Goal: Task Accomplishment & Management: Use online tool/utility

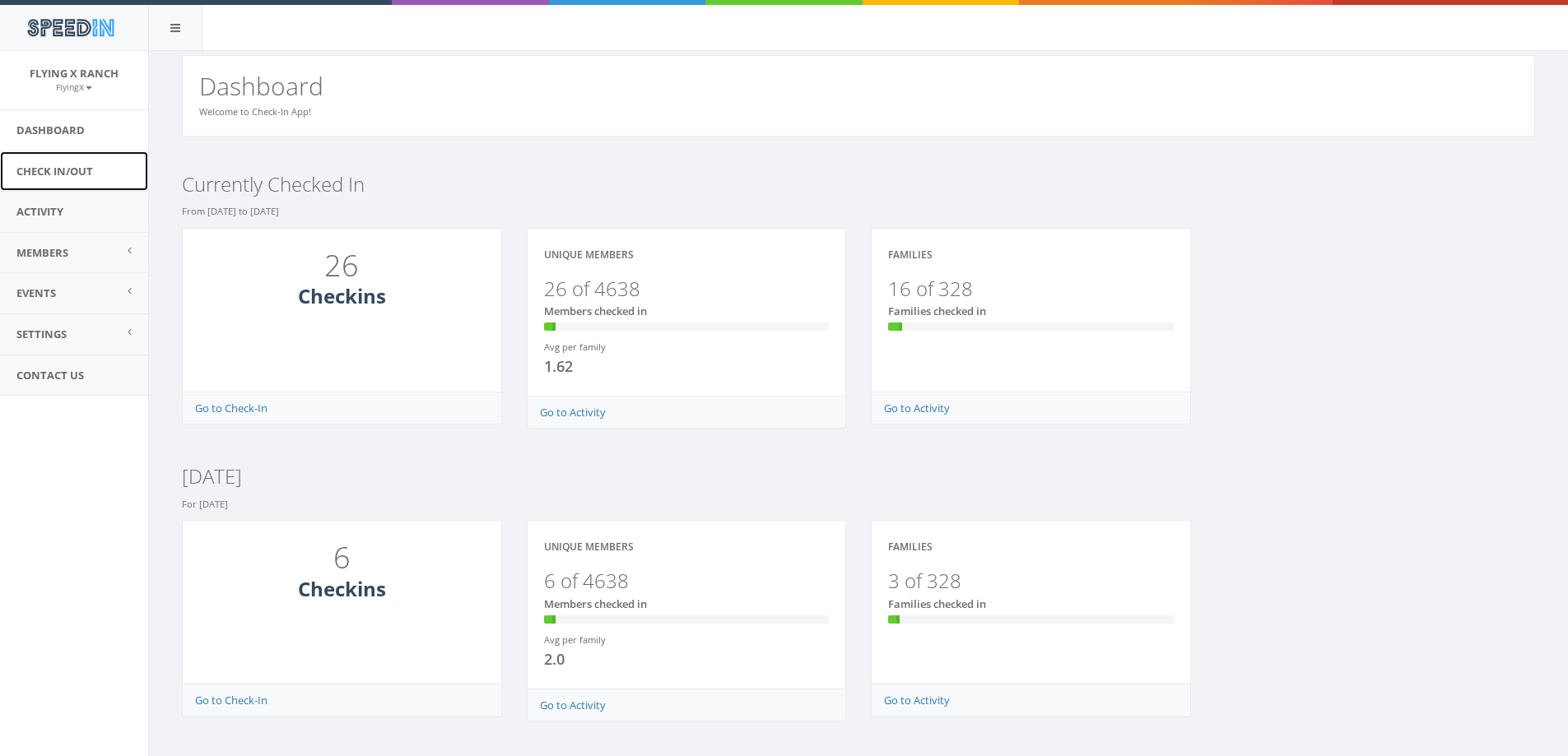
click at [24, 172] on link "Check In/Out" at bounding box center [74, 171] width 149 height 41
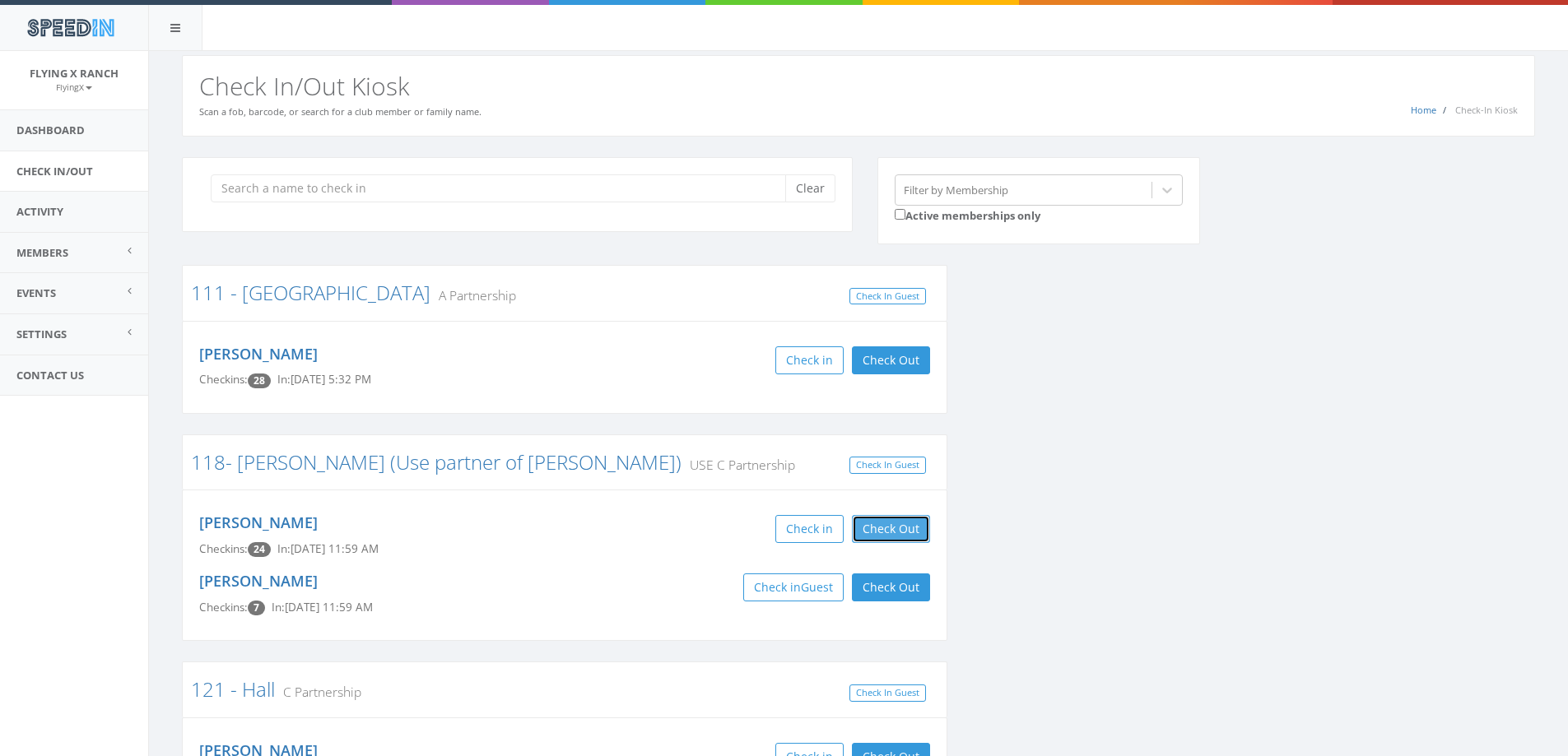
click at [889, 530] on button "Check Out" at bounding box center [890, 529] width 79 height 28
click at [881, 581] on button "Check Out" at bounding box center [890, 588] width 79 height 28
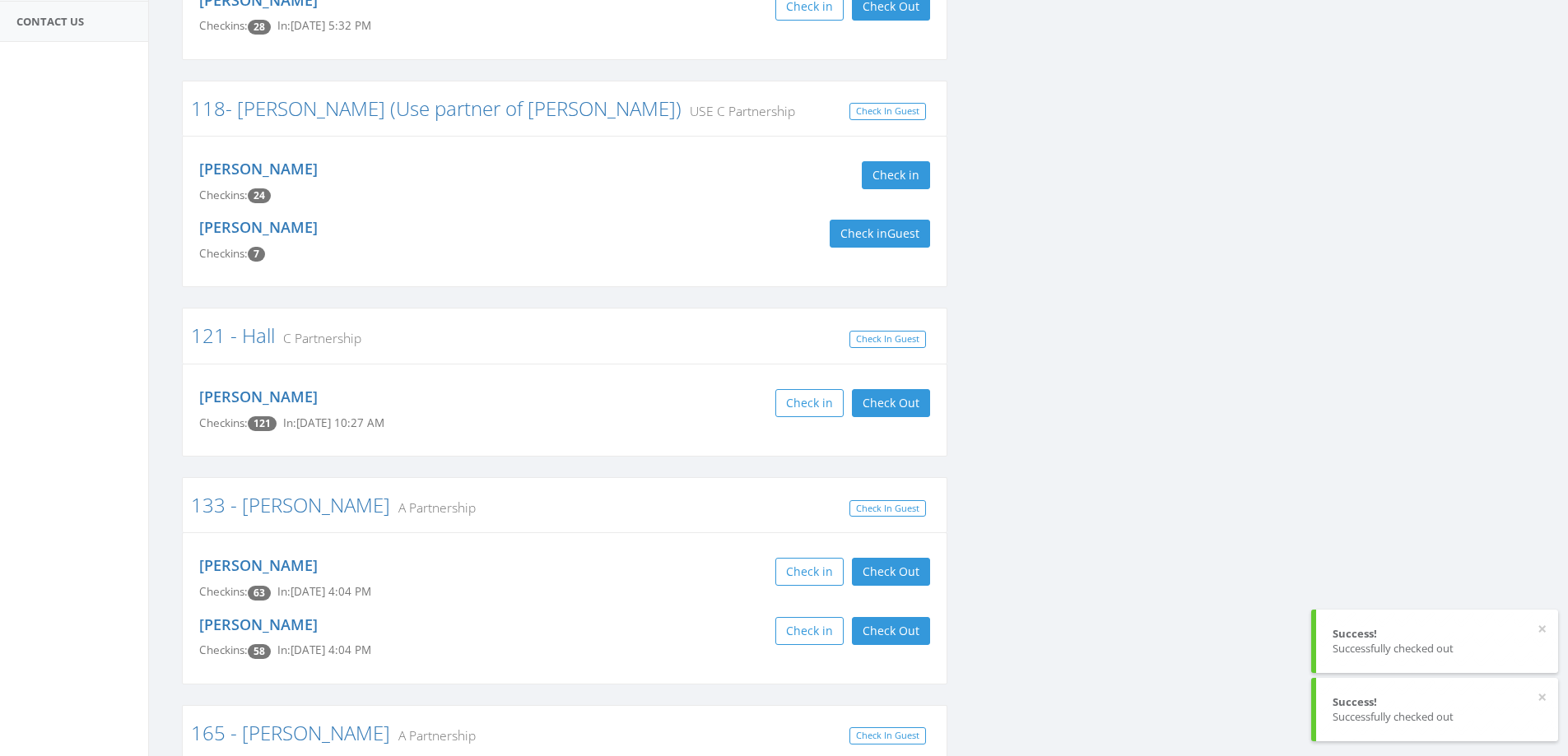
scroll to position [412, 0]
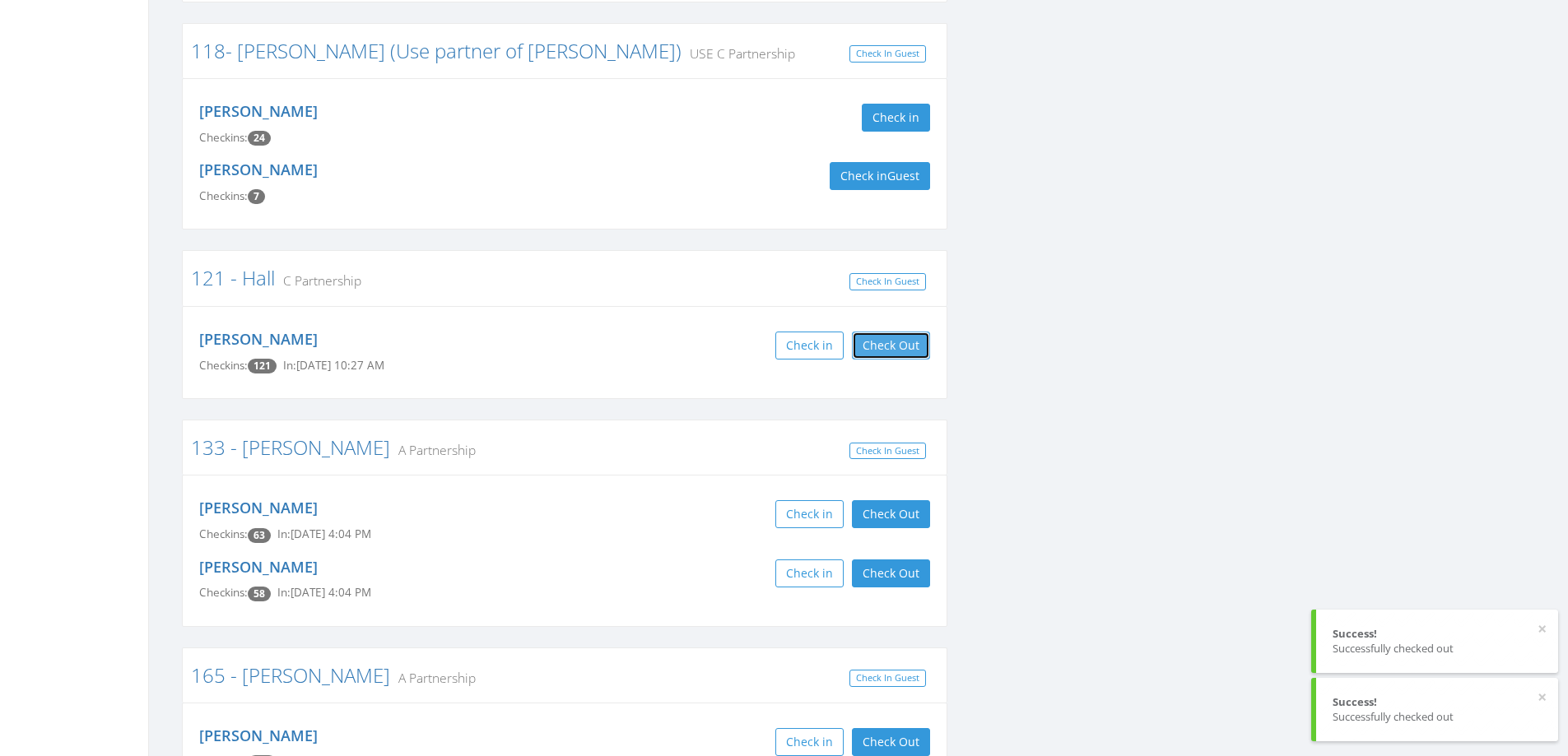
click at [902, 343] on button "Check Out" at bounding box center [890, 345] width 79 height 28
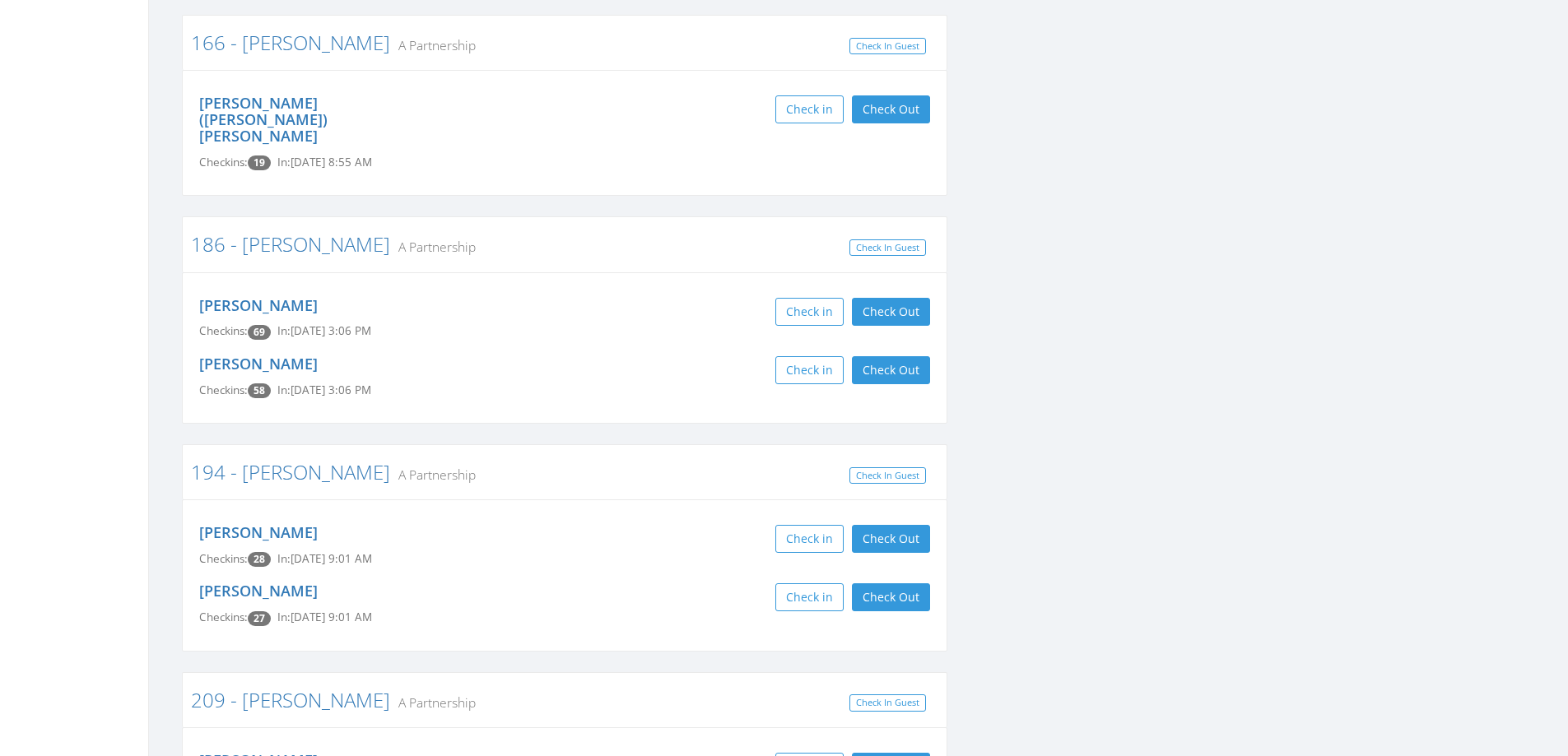
scroll to position [1398, 0]
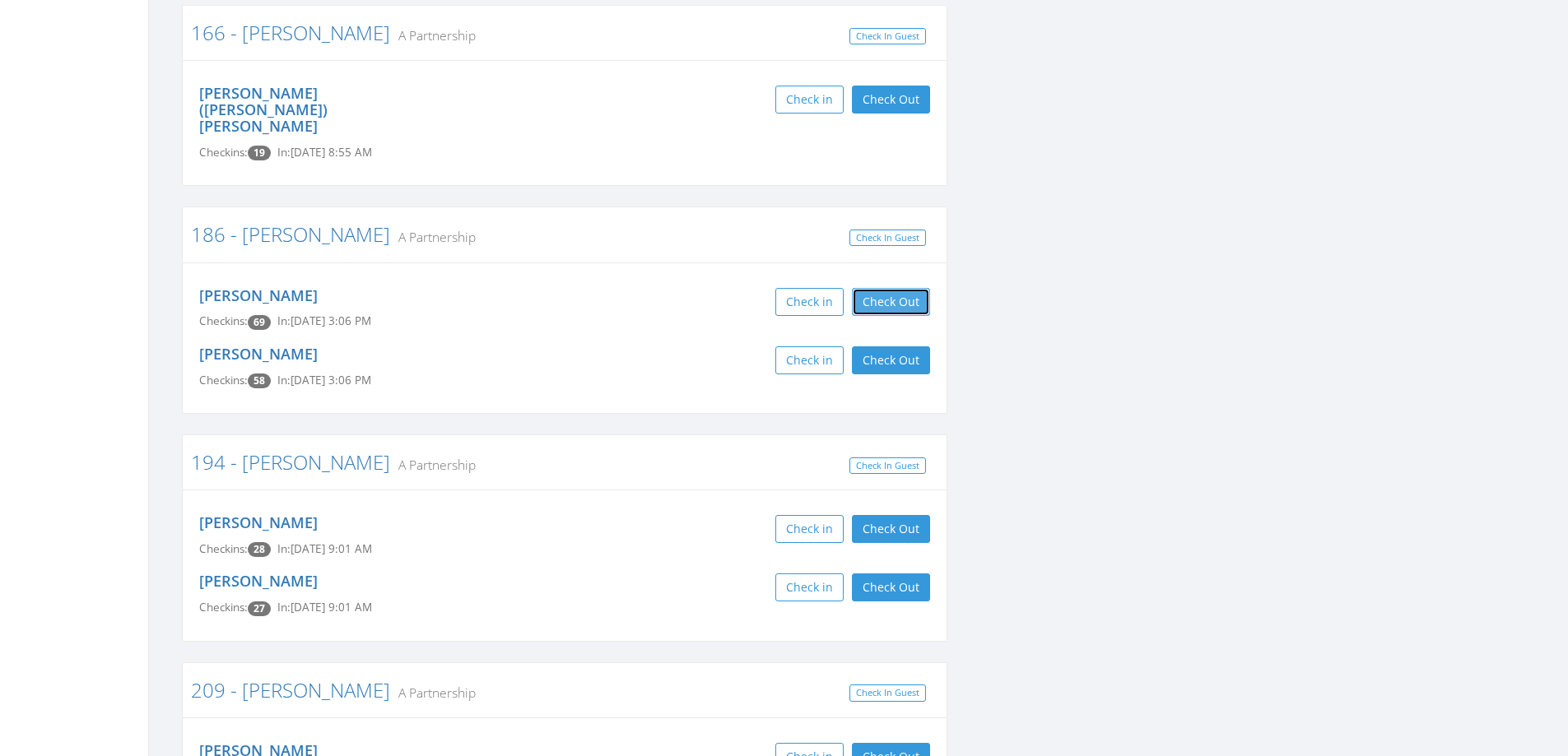
click at [903, 288] on button "Check Out" at bounding box center [890, 302] width 79 height 28
click at [901, 346] on button "Check Out" at bounding box center [890, 360] width 79 height 28
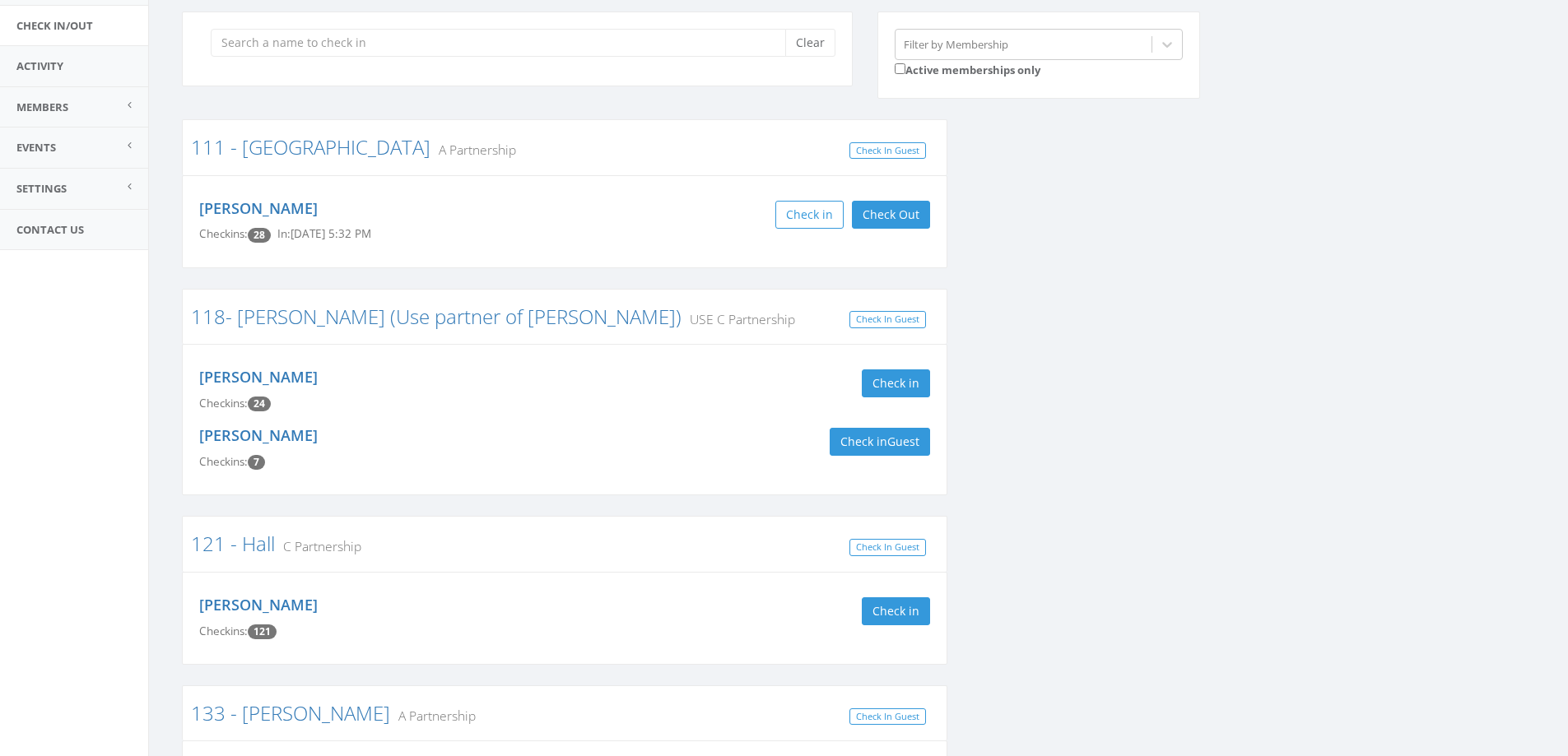
scroll to position [0, 0]
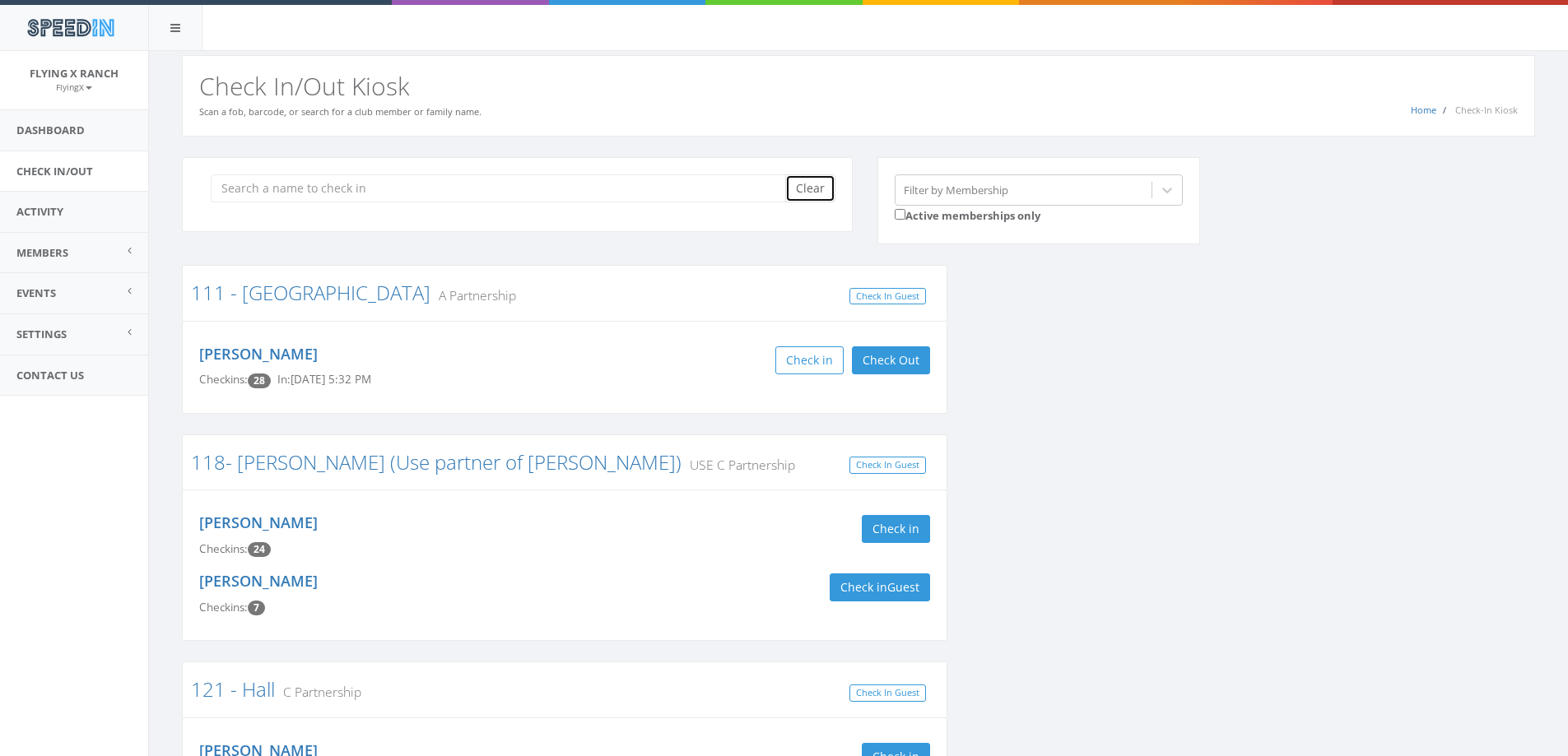
click at [806, 195] on button "Clear" at bounding box center [810, 188] width 50 height 28
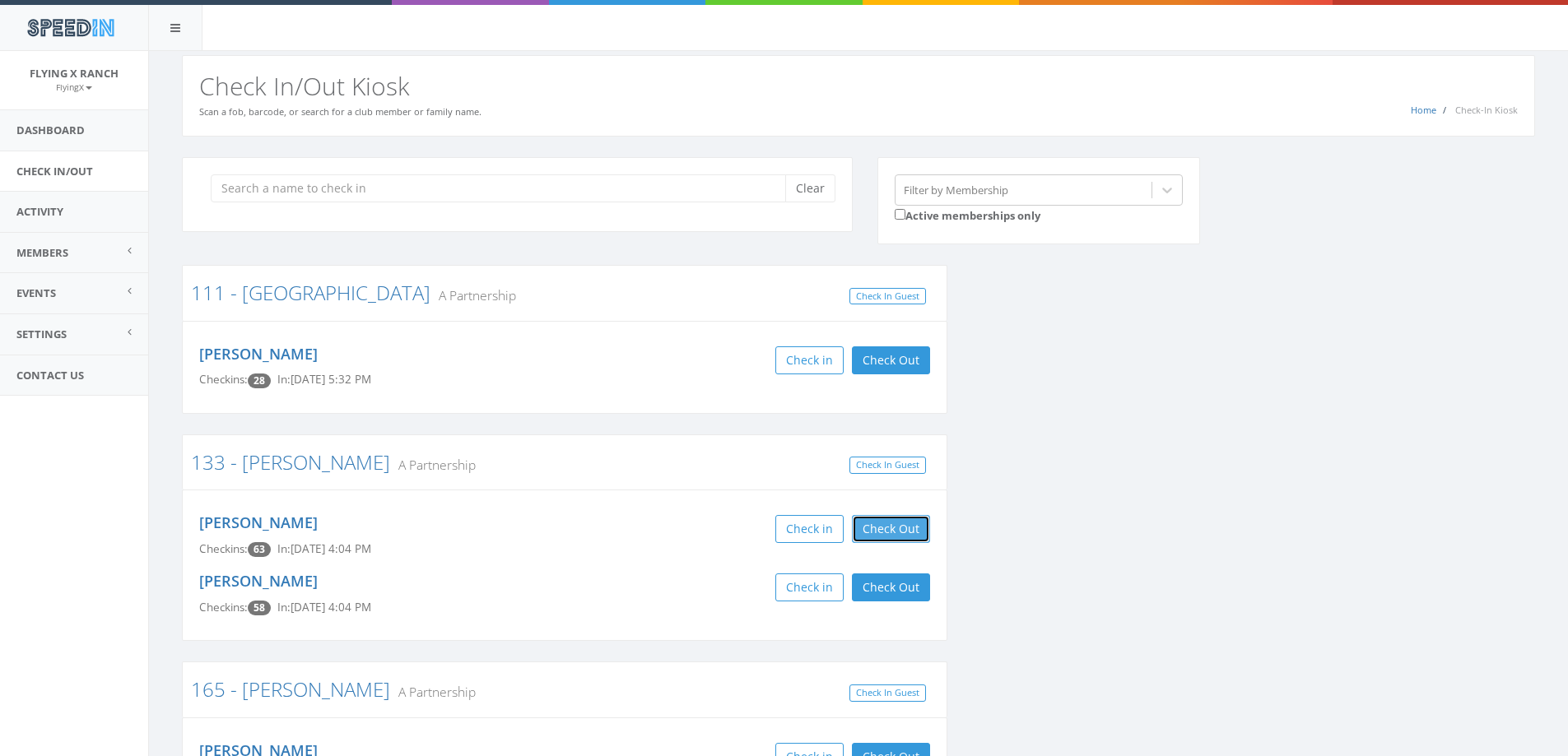
click at [902, 533] on button "Check Out" at bounding box center [890, 529] width 79 height 28
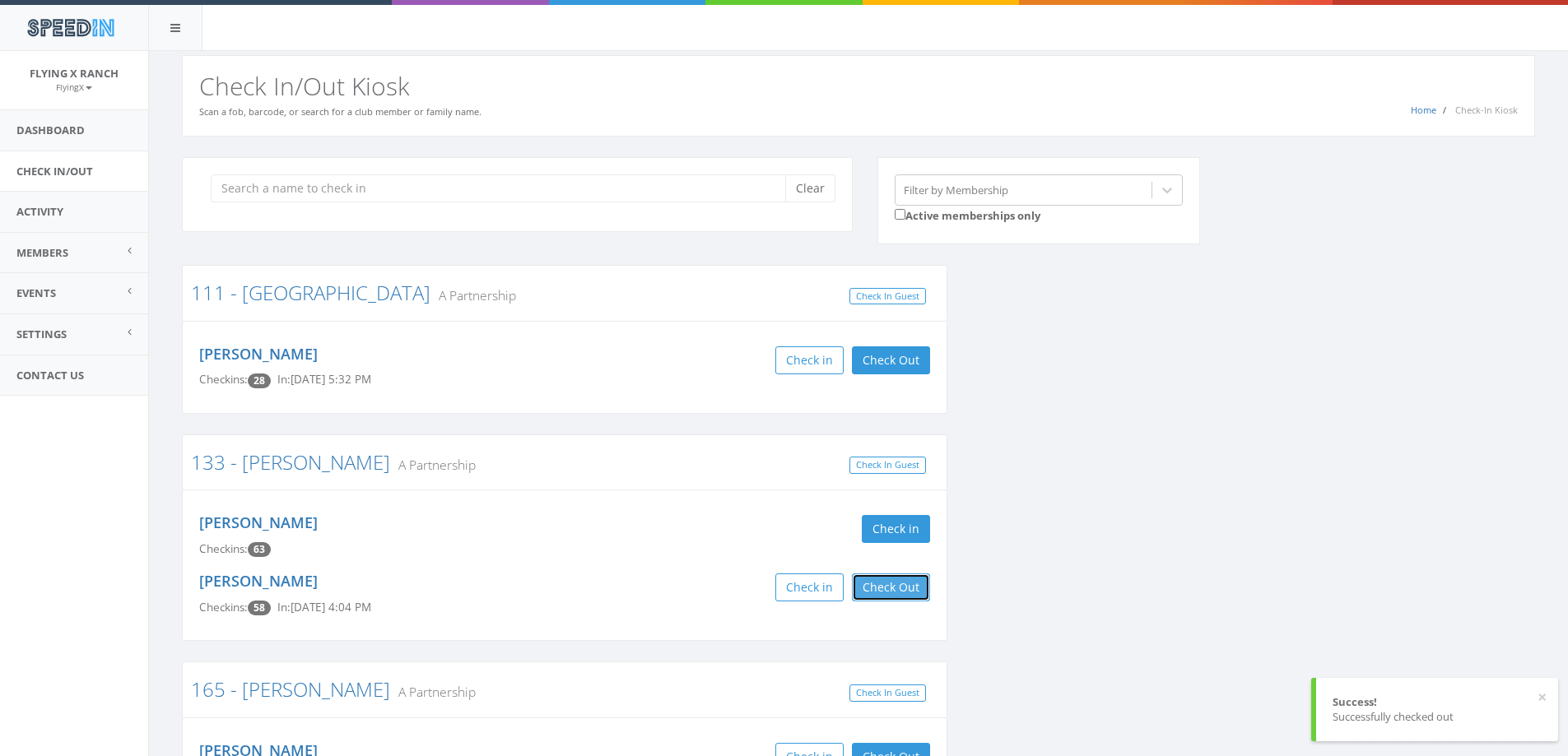
click at [887, 588] on button "Check Out" at bounding box center [890, 588] width 79 height 28
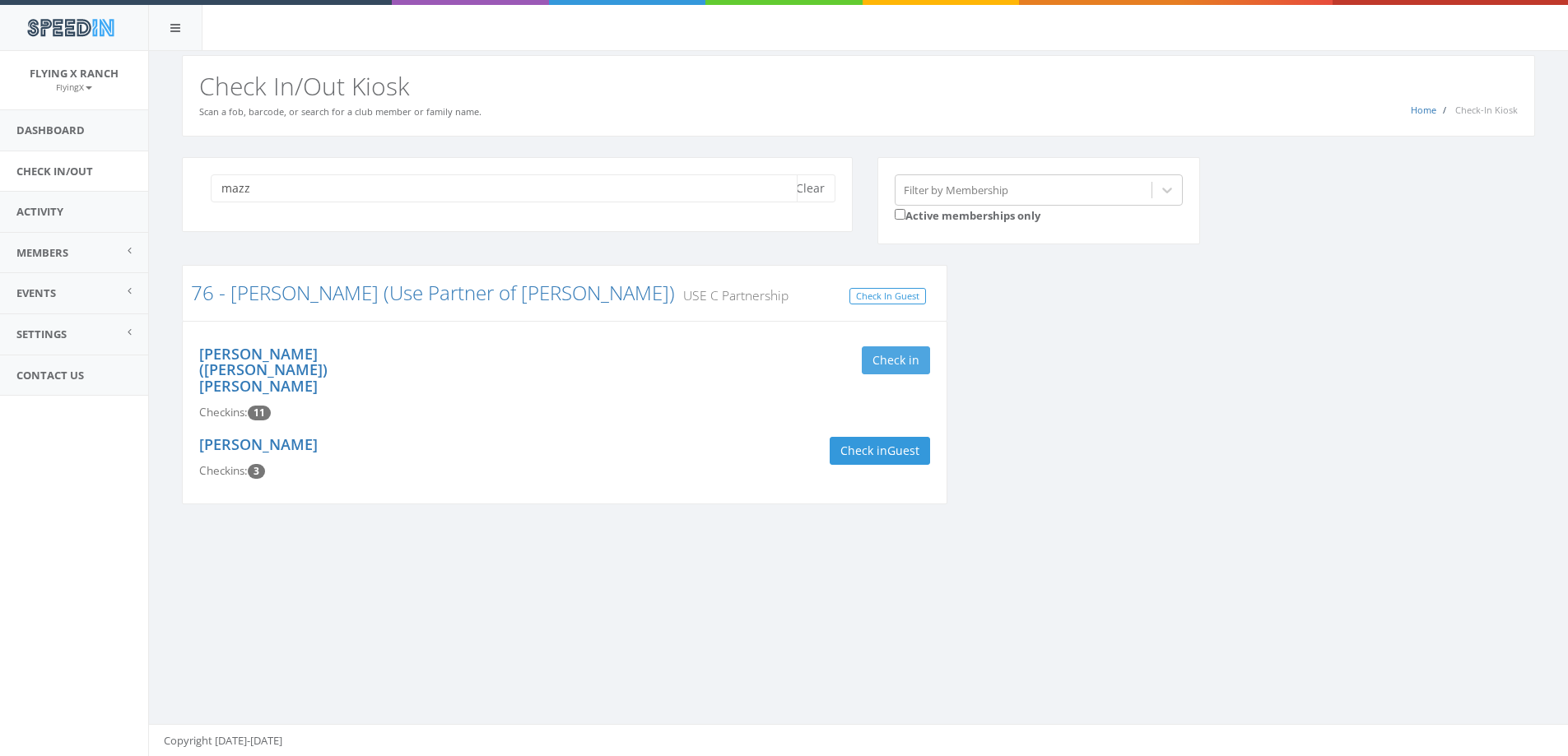
type input "mazz"
click at [887, 360] on button "Check in" at bounding box center [896, 360] width 68 height 28
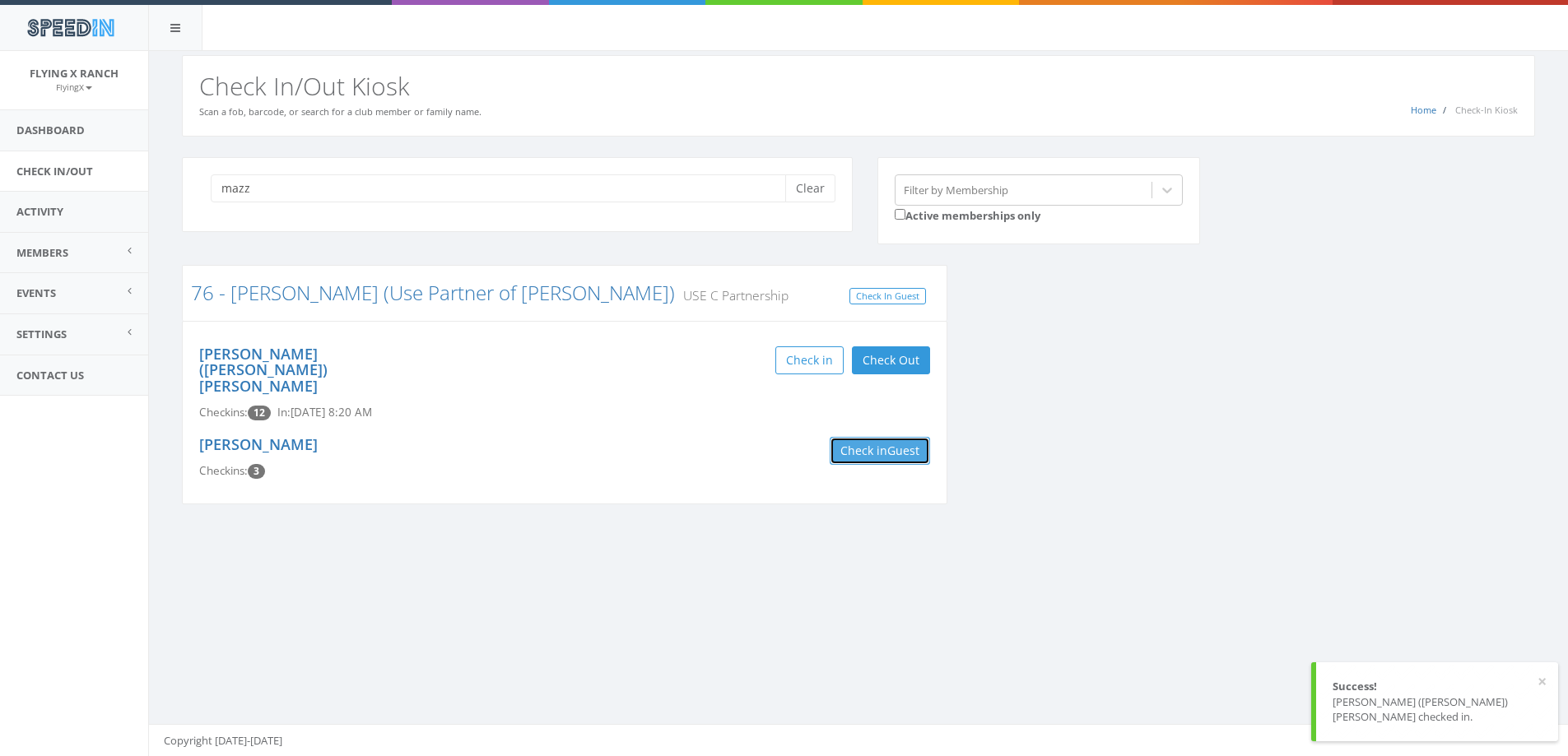
click at [887, 437] on button "Check in Guest" at bounding box center [880, 451] width 100 height 28
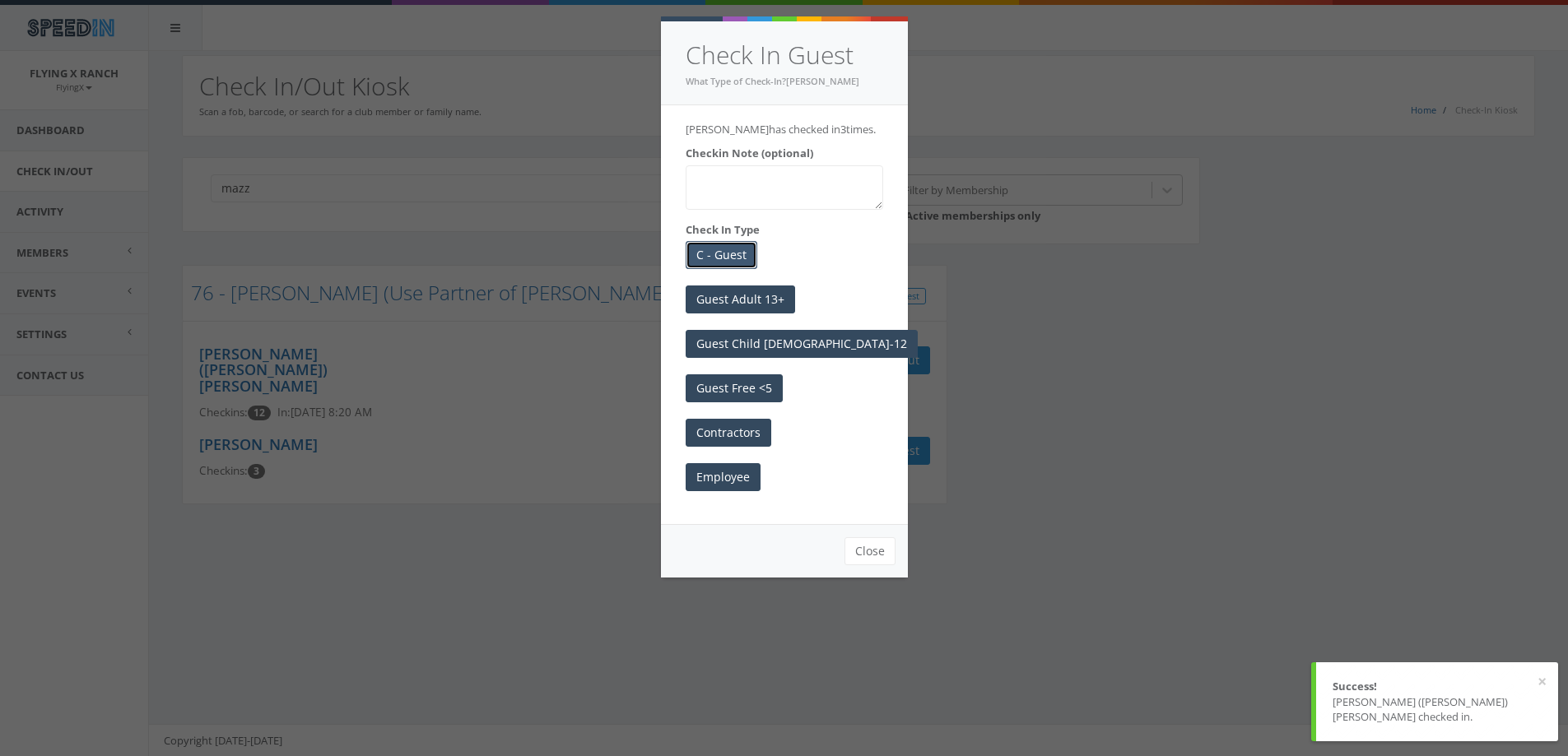
click at [710, 258] on button "C - Guest" at bounding box center [721, 255] width 72 height 28
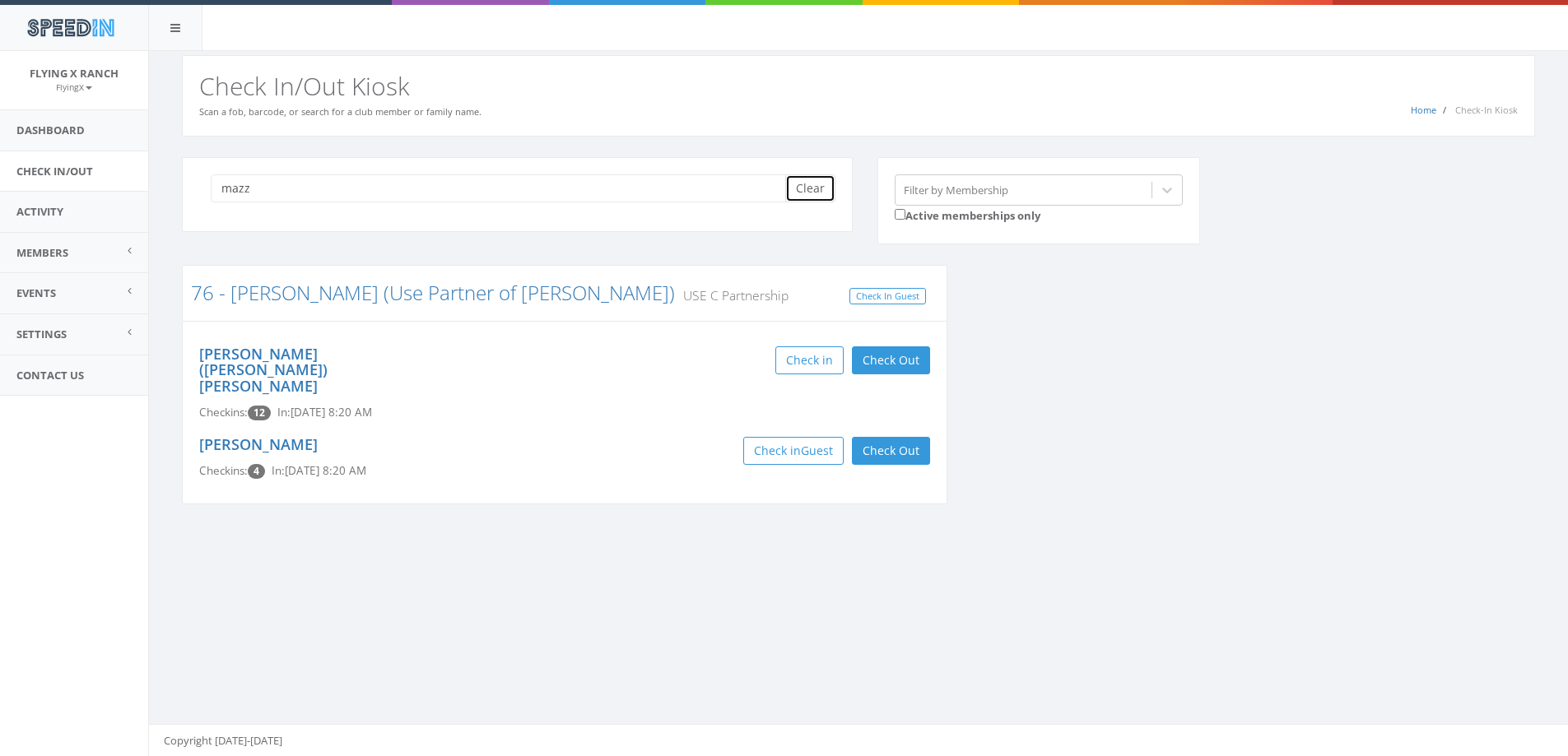
click at [817, 195] on button "Clear" at bounding box center [810, 188] width 50 height 28
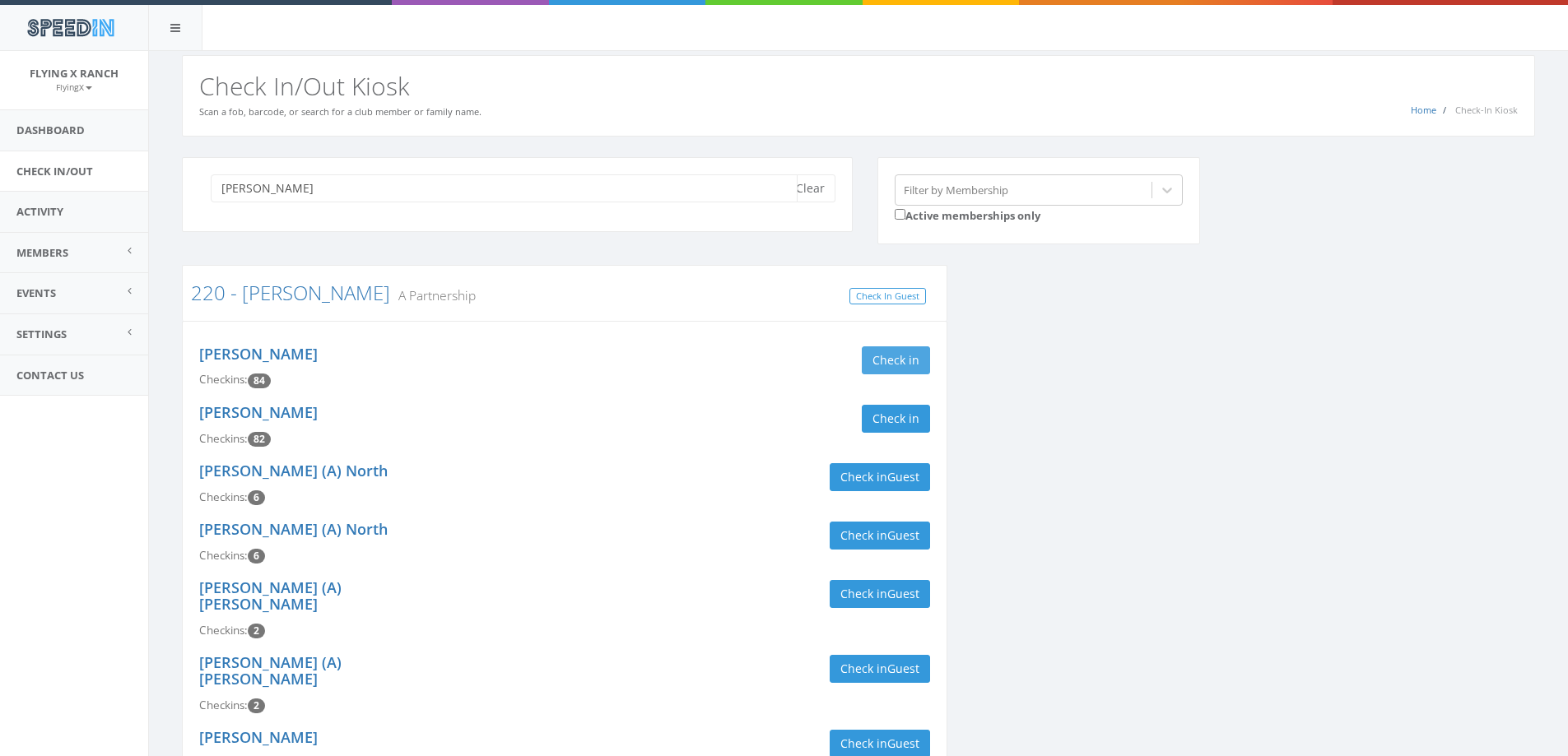
type input "[PERSON_NAME]"
click at [883, 358] on button "Check in" at bounding box center [896, 360] width 68 height 28
click at [896, 432] on button "Check in" at bounding box center [896, 419] width 68 height 28
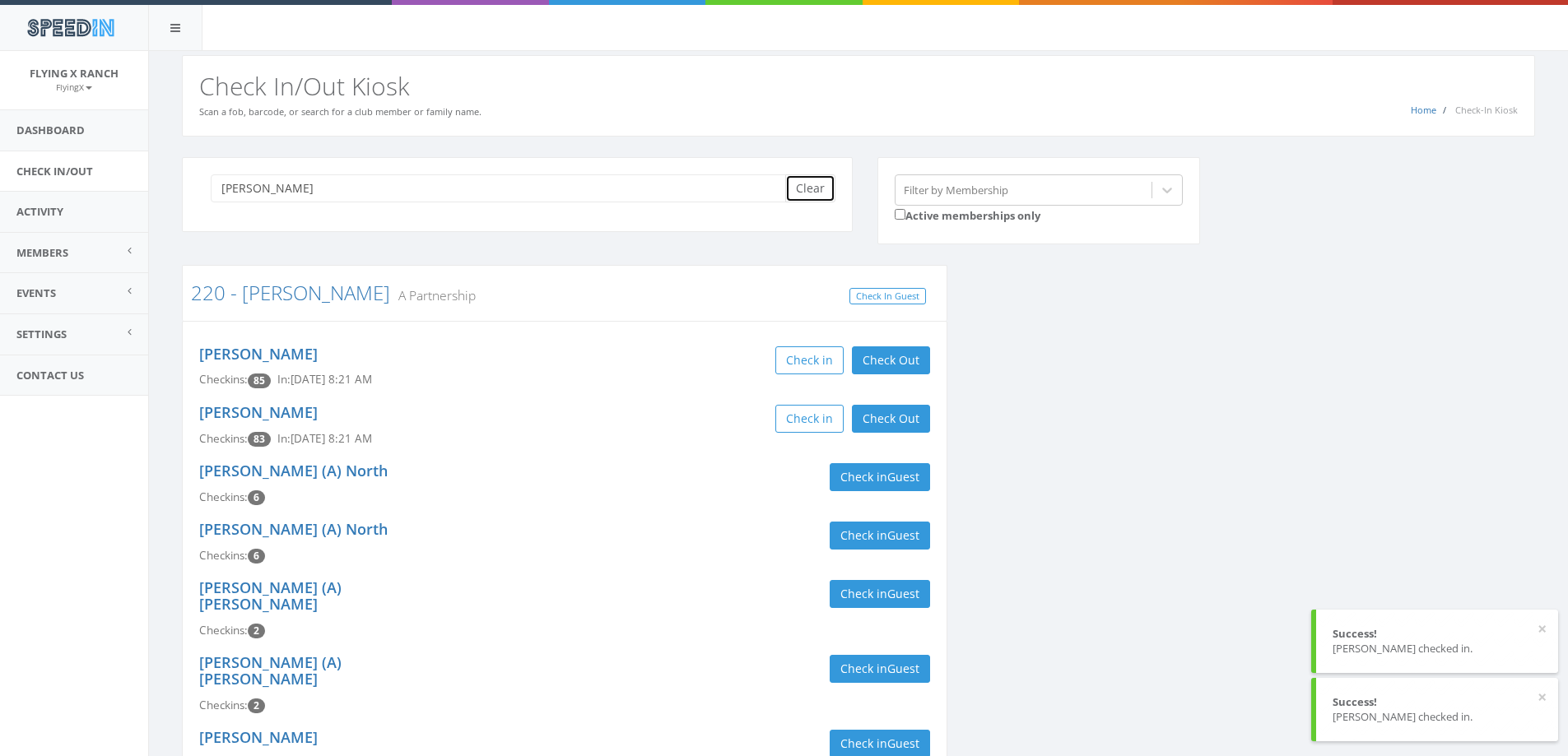
click at [802, 186] on button "Clear" at bounding box center [810, 188] width 50 height 28
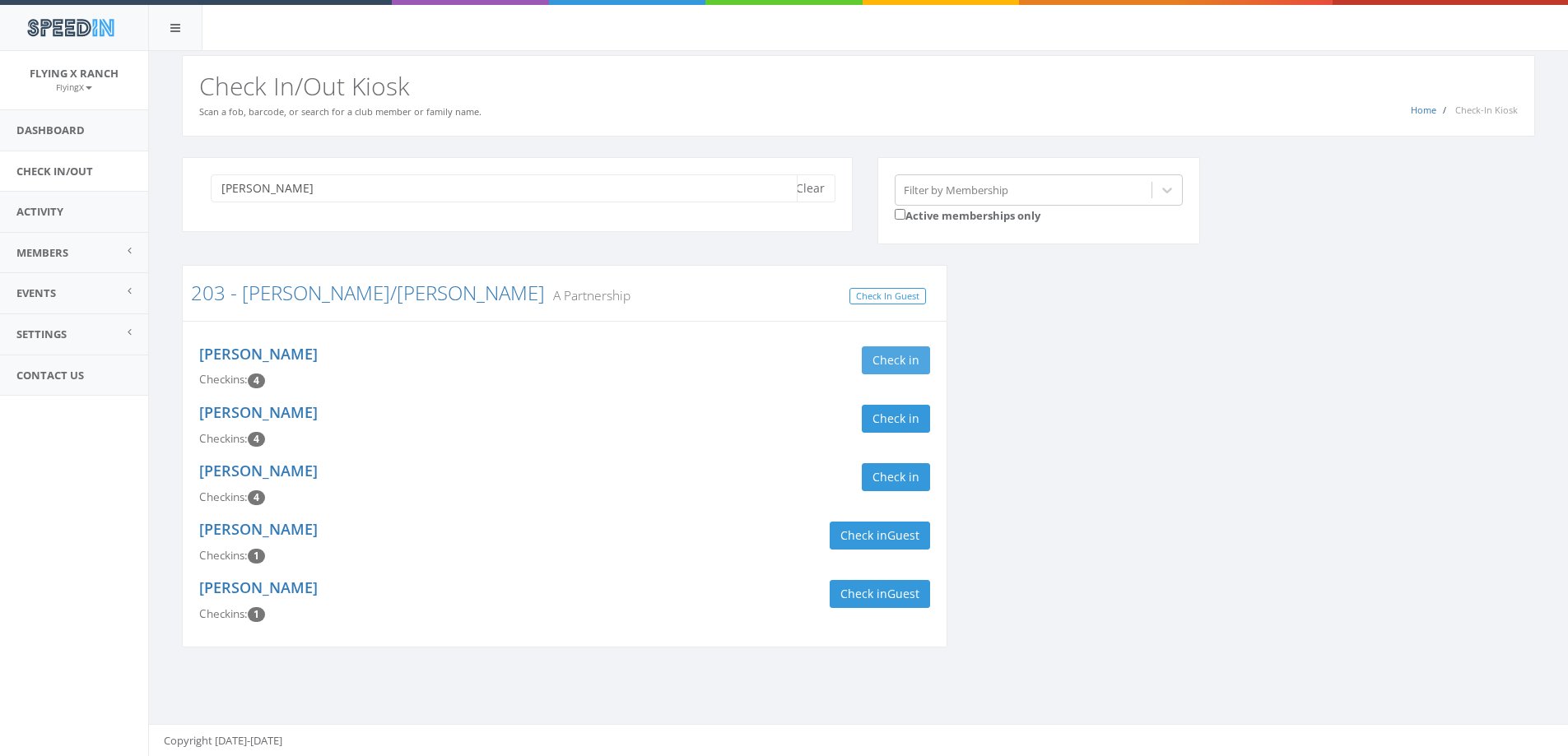
type input "[PERSON_NAME]"
click at [884, 354] on button "Check in" at bounding box center [896, 360] width 68 height 28
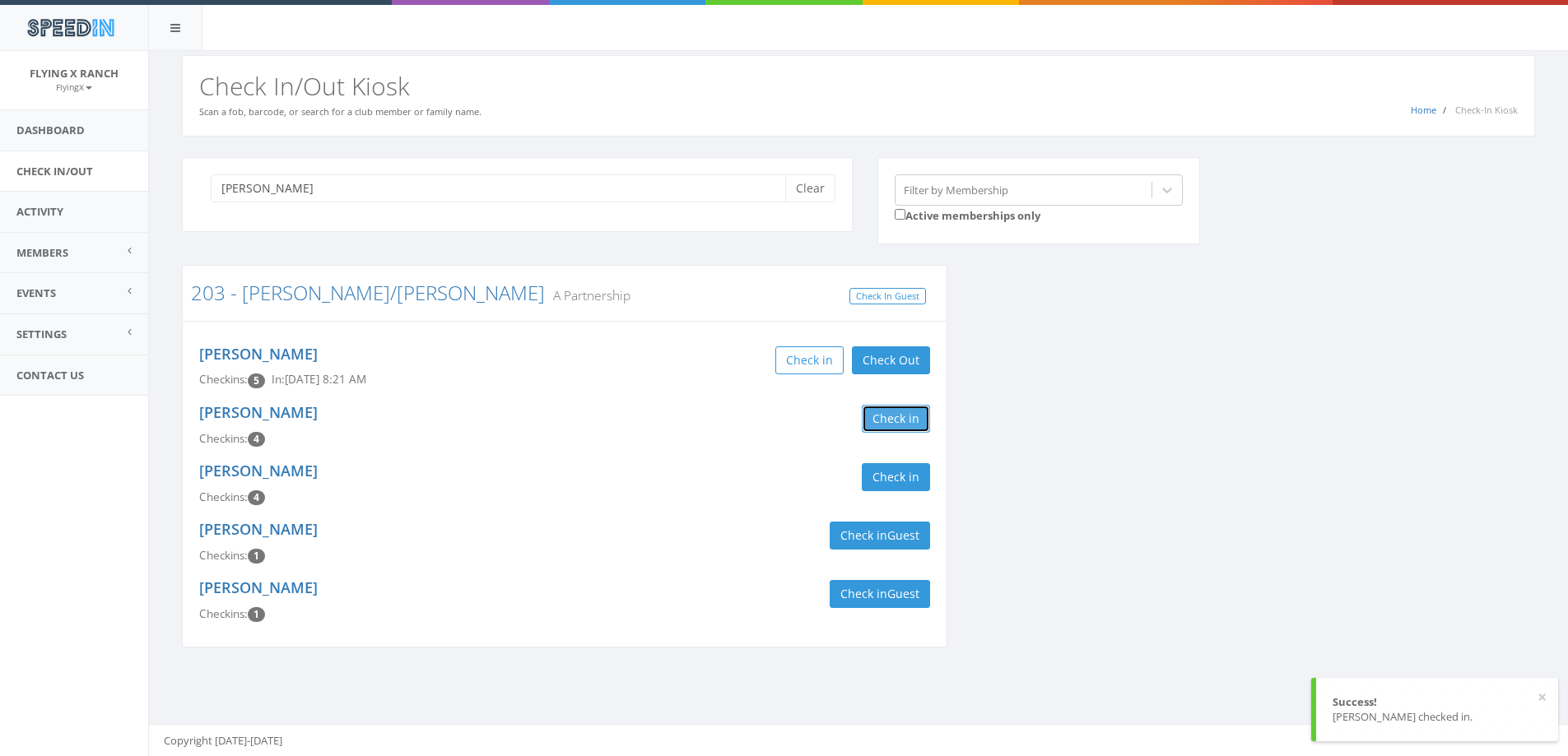
click at [888, 411] on button "Check in" at bounding box center [896, 419] width 68 height 28
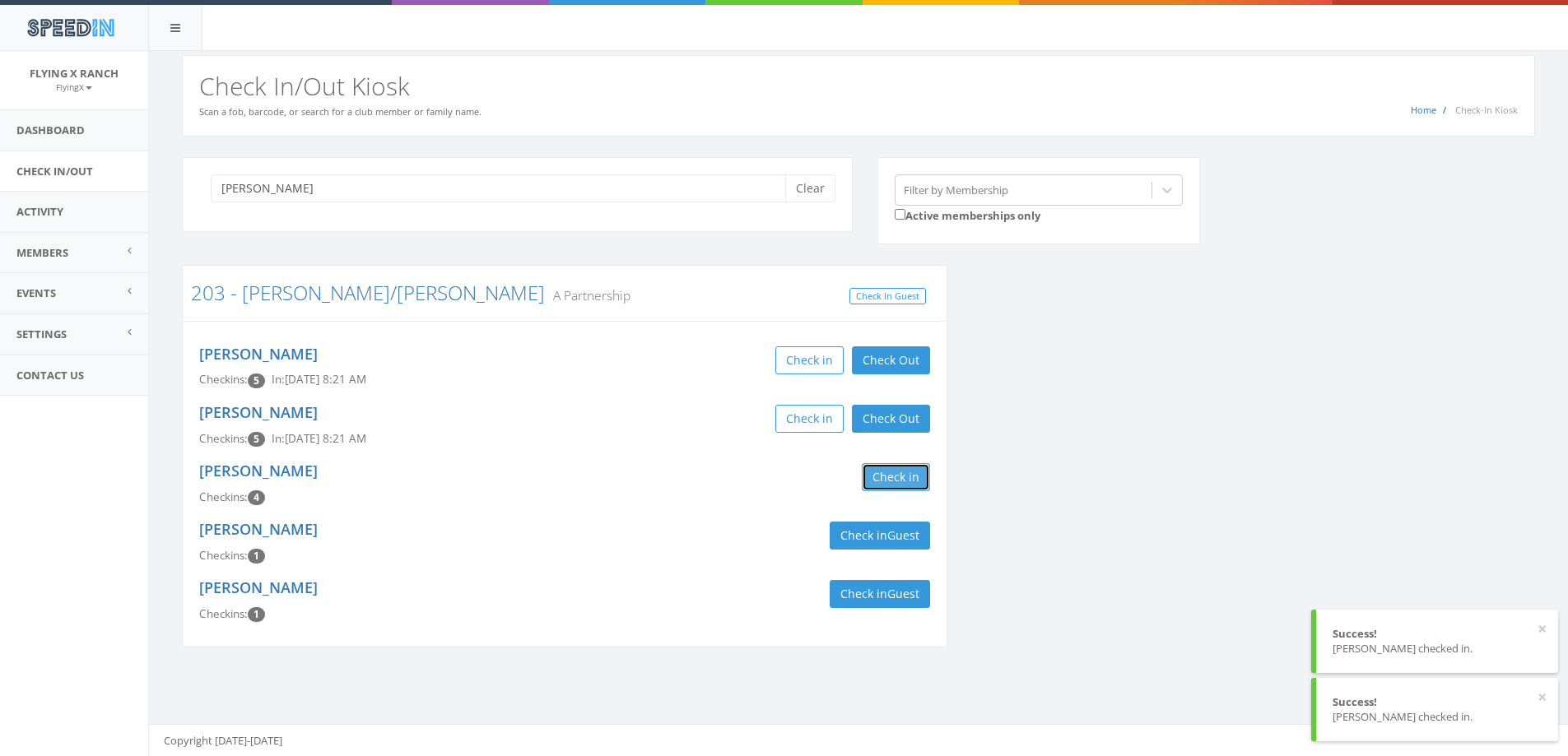
click at [897, 480] on button "Check in" at bounding box center [896, 478] width 68 height 28
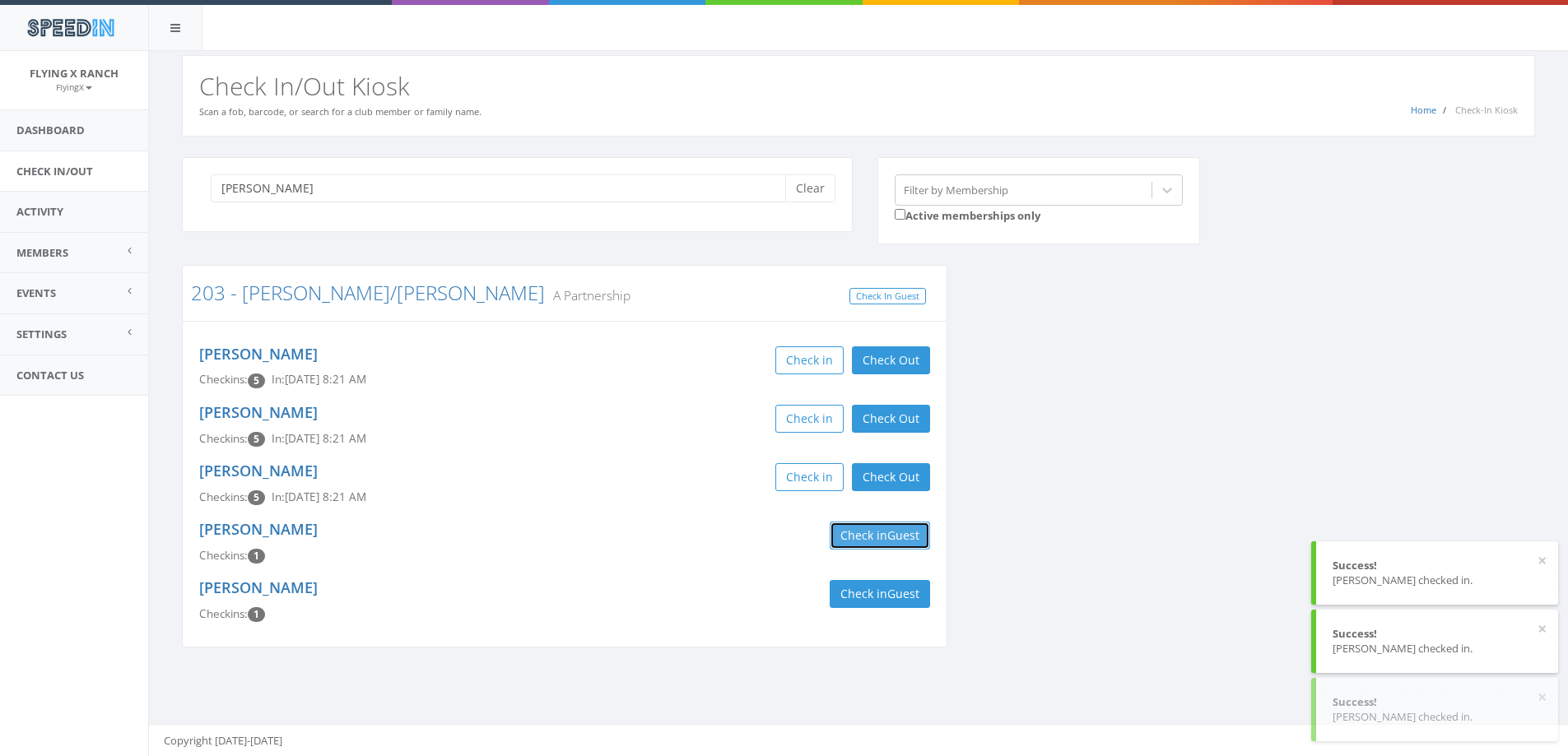
click at [900, 539] on span "Guest" at bounding box center [903, 535] width 32 height 16
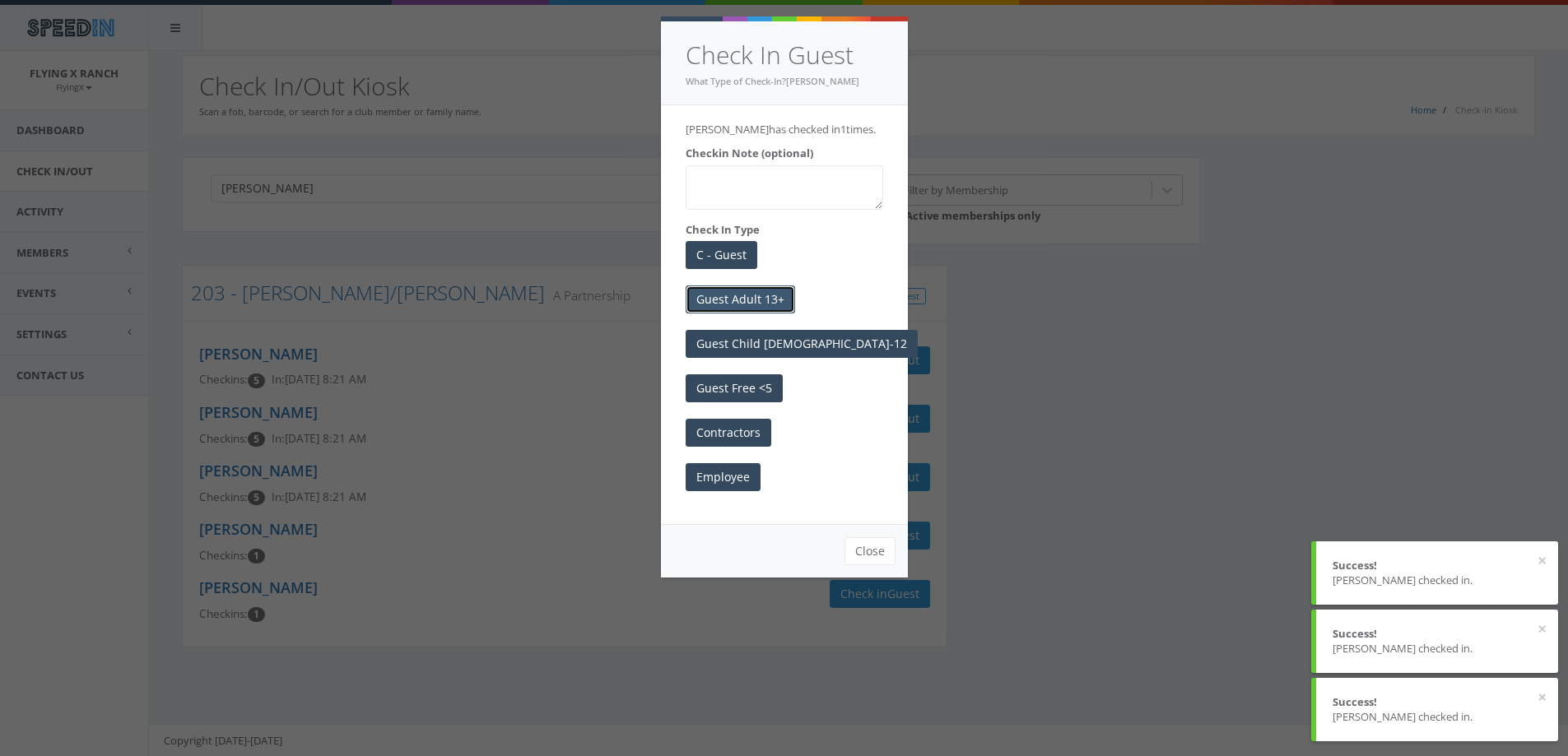
click at [763, 302] on button "Guest Adult 13+" at bounding box center [740, 300] width 110 height 28
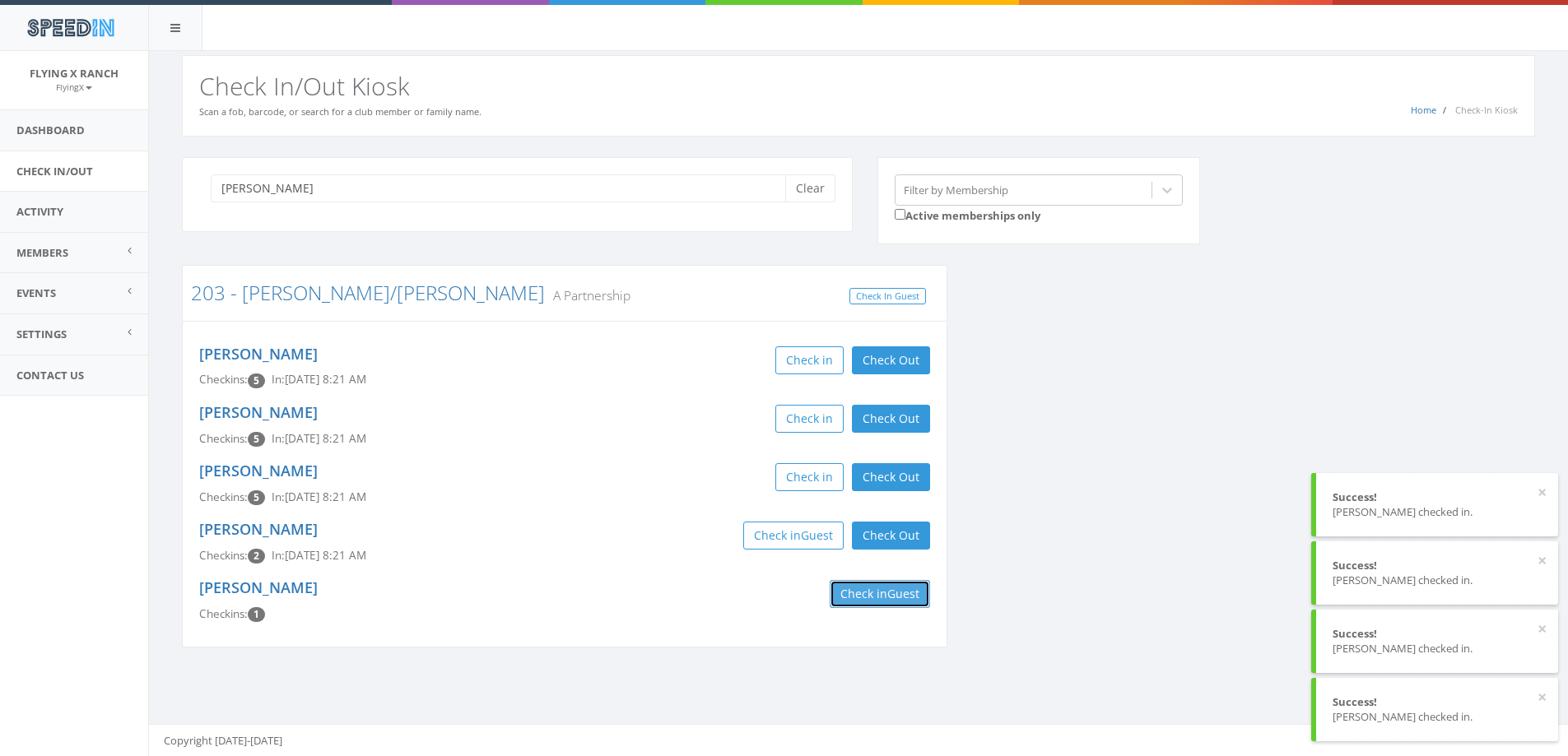
click at [896, 595] on span "Guest" at bounding box center [903, 593] width 32 height 16
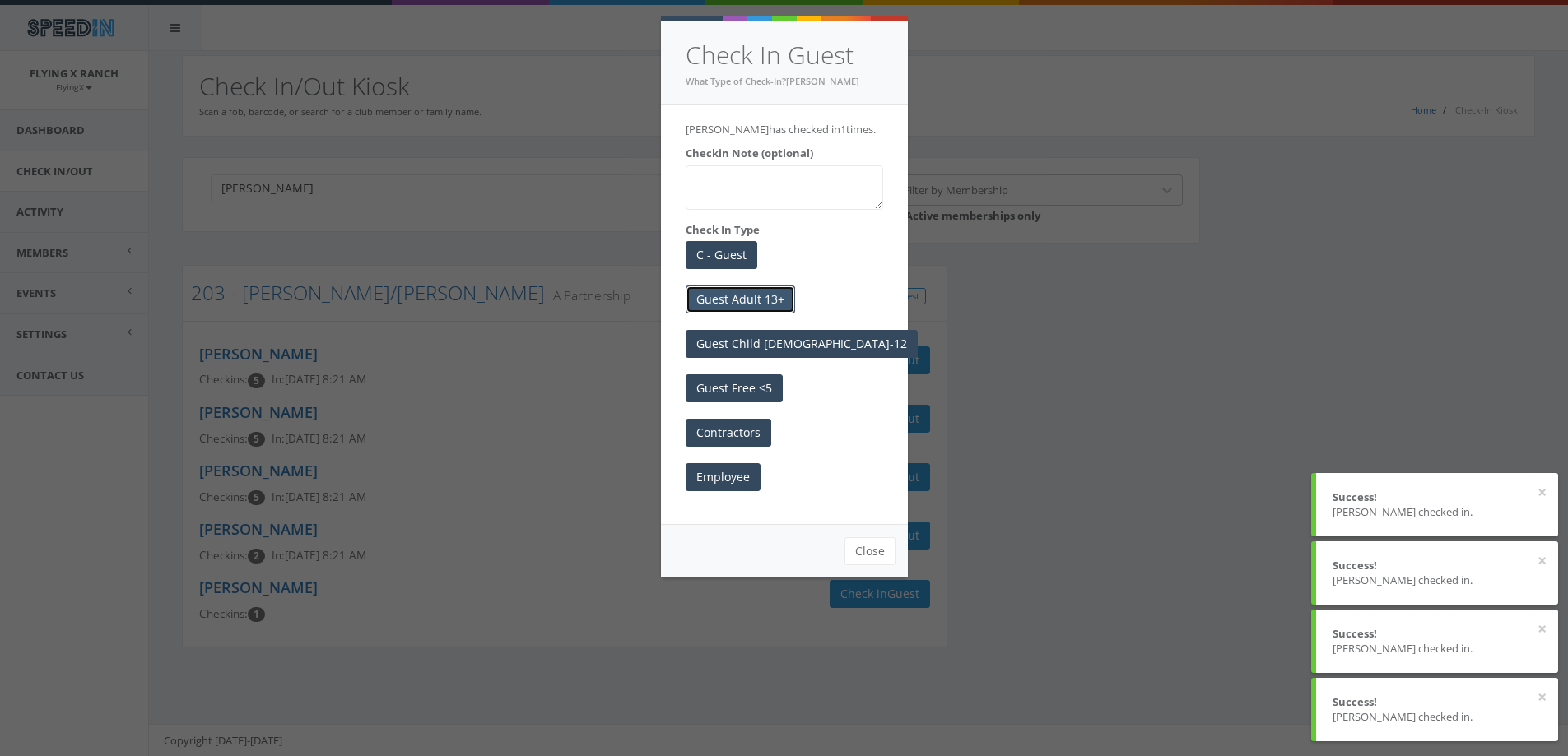
click at [763, 301] on button "Guest Adult 13+" at bounding box center [740, 300] width 110 height 28
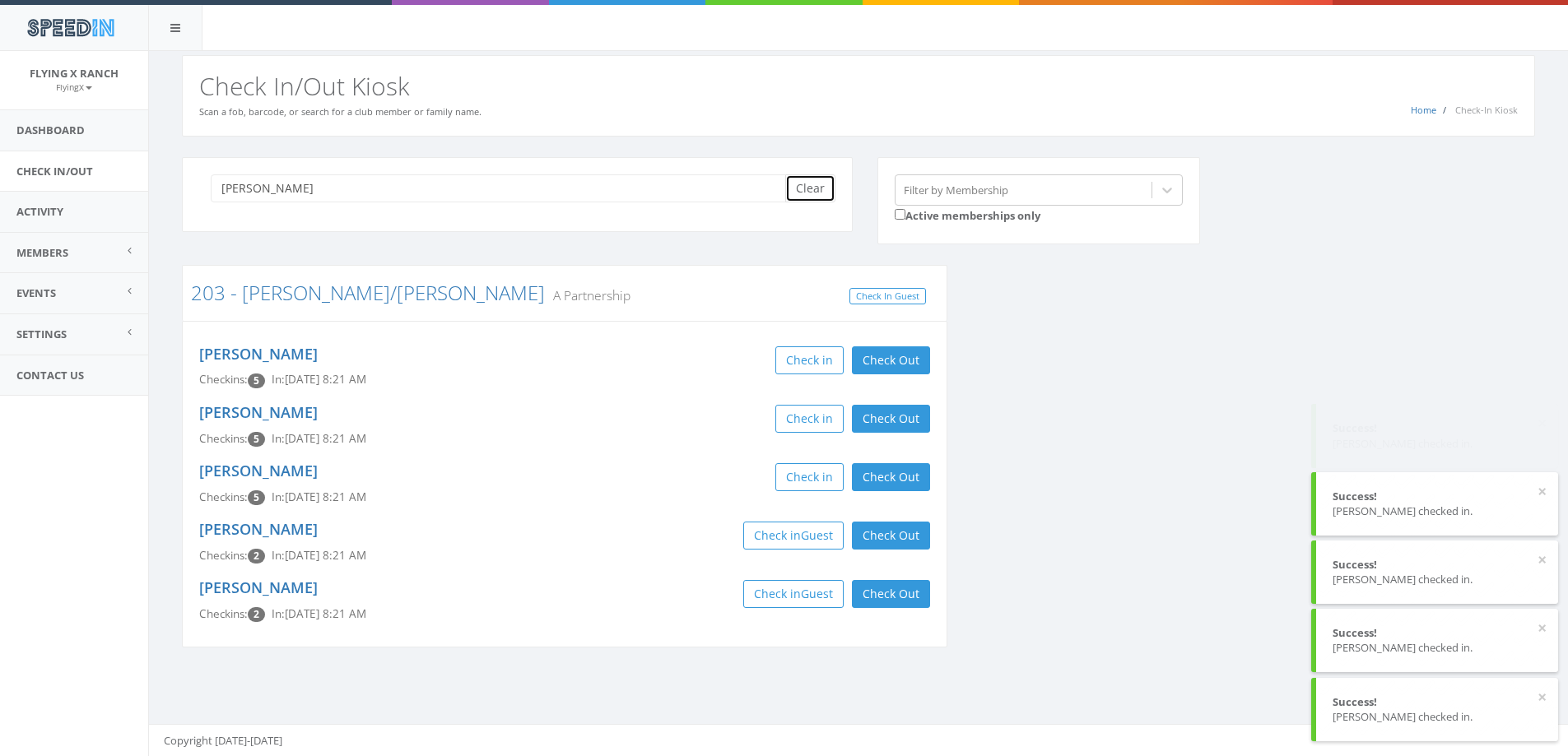
click at [824, 185] on button "Clear" at bounding box center [810, 188] width 50 height 28
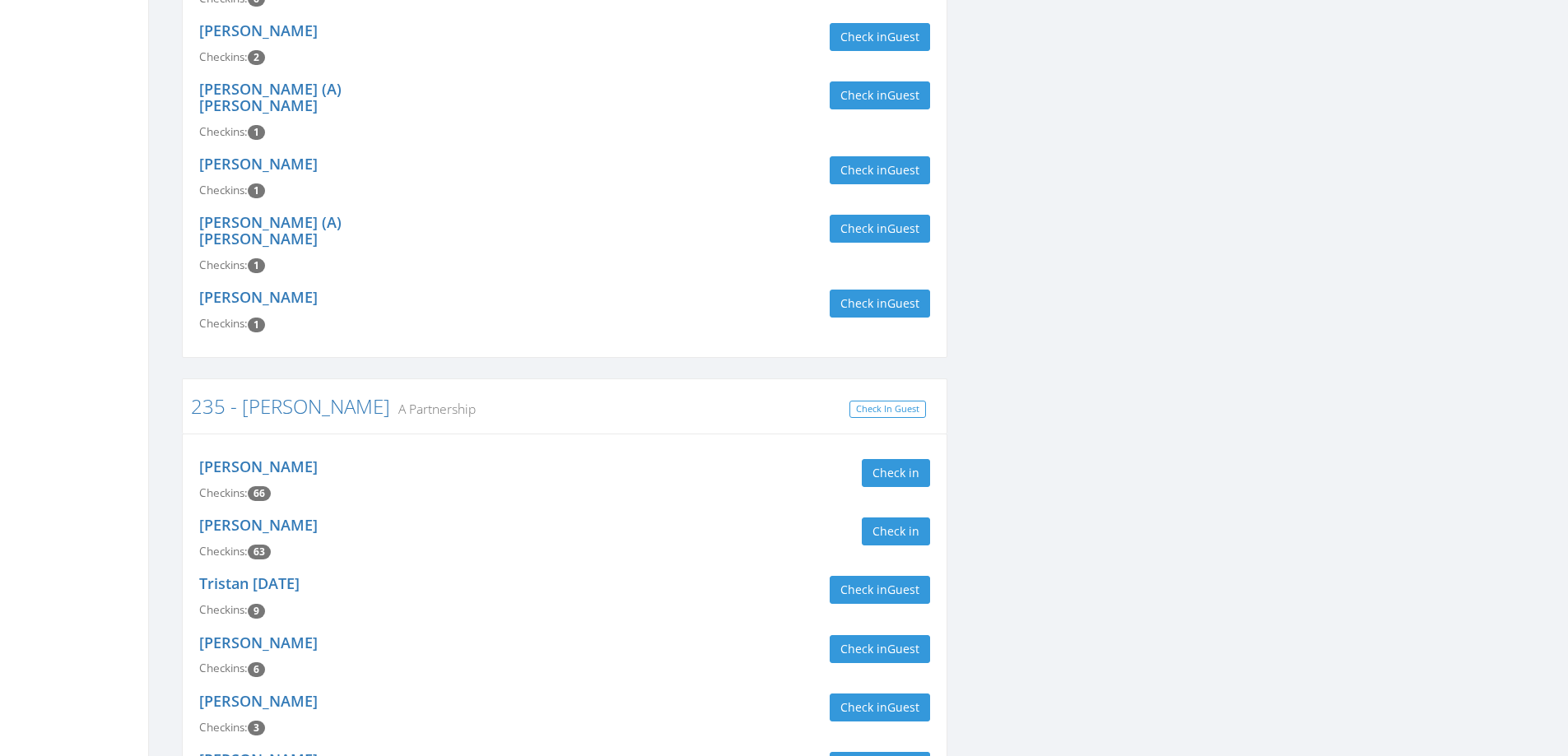
scroll to position [905, 0]
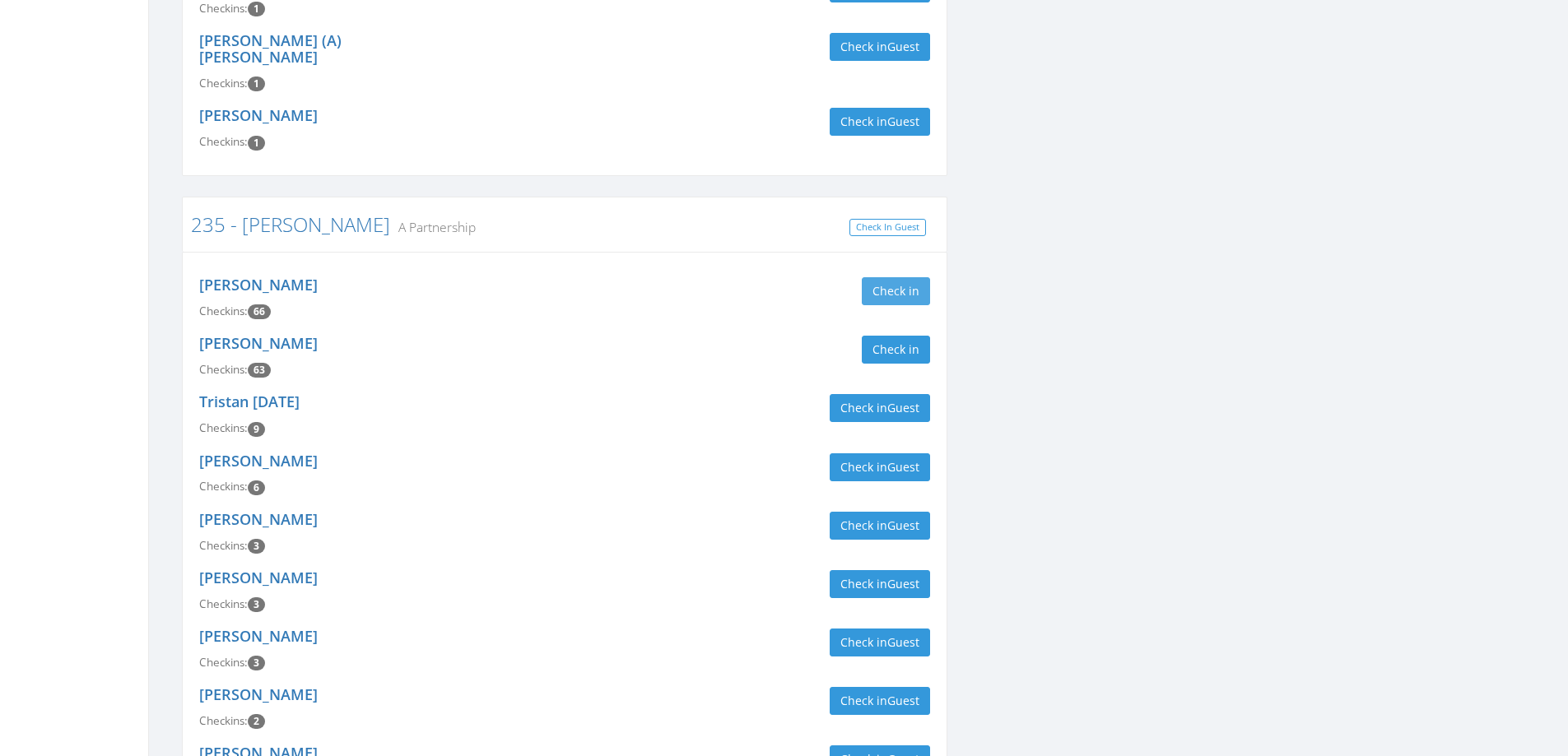
type input "[PERSON_NAME]"
click at [919, 277] on button "Check in" at bounding box center [896, 291] width 68 height 28
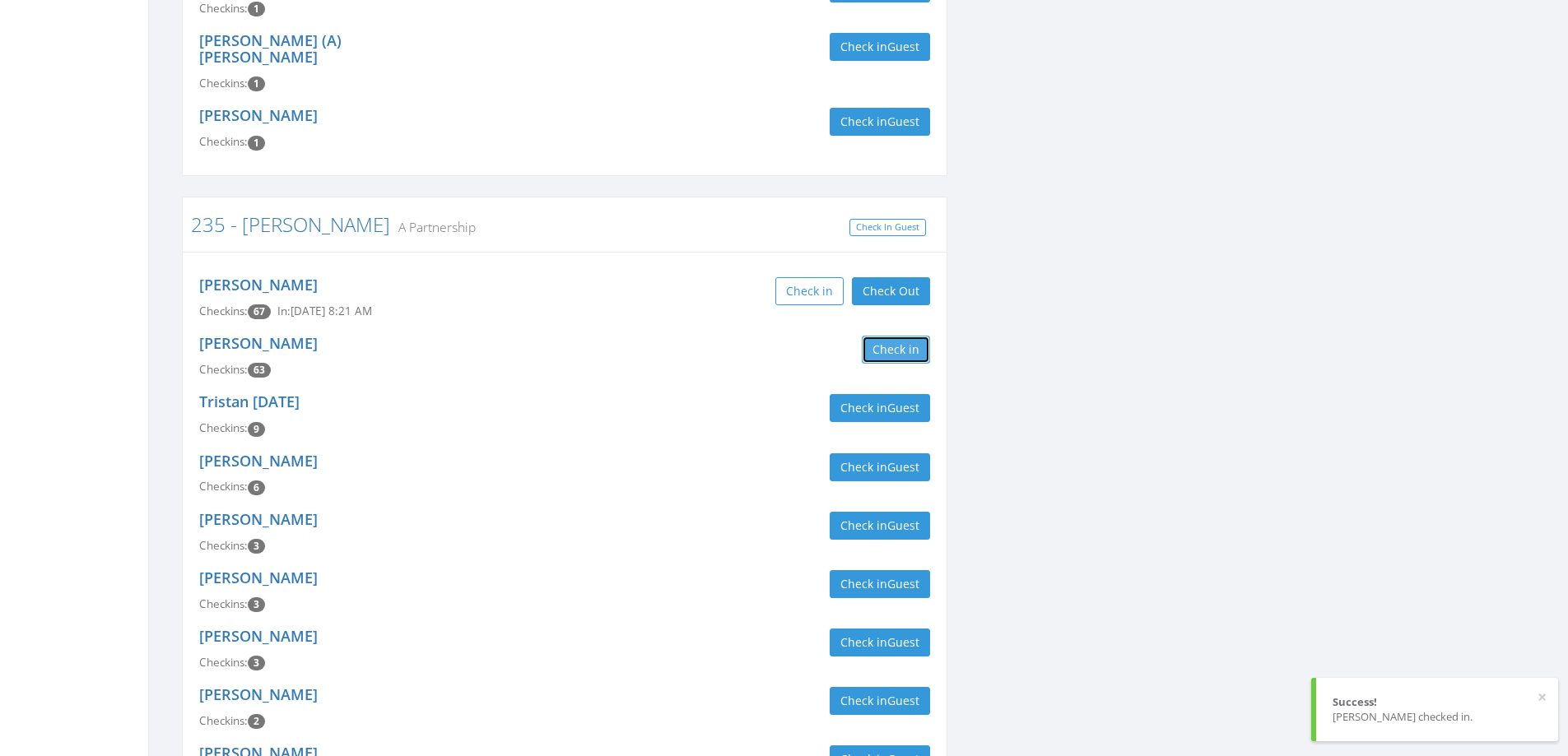
click at [917, 336] on button "Check in" at bounding box center [896, 350] width 68 height 28
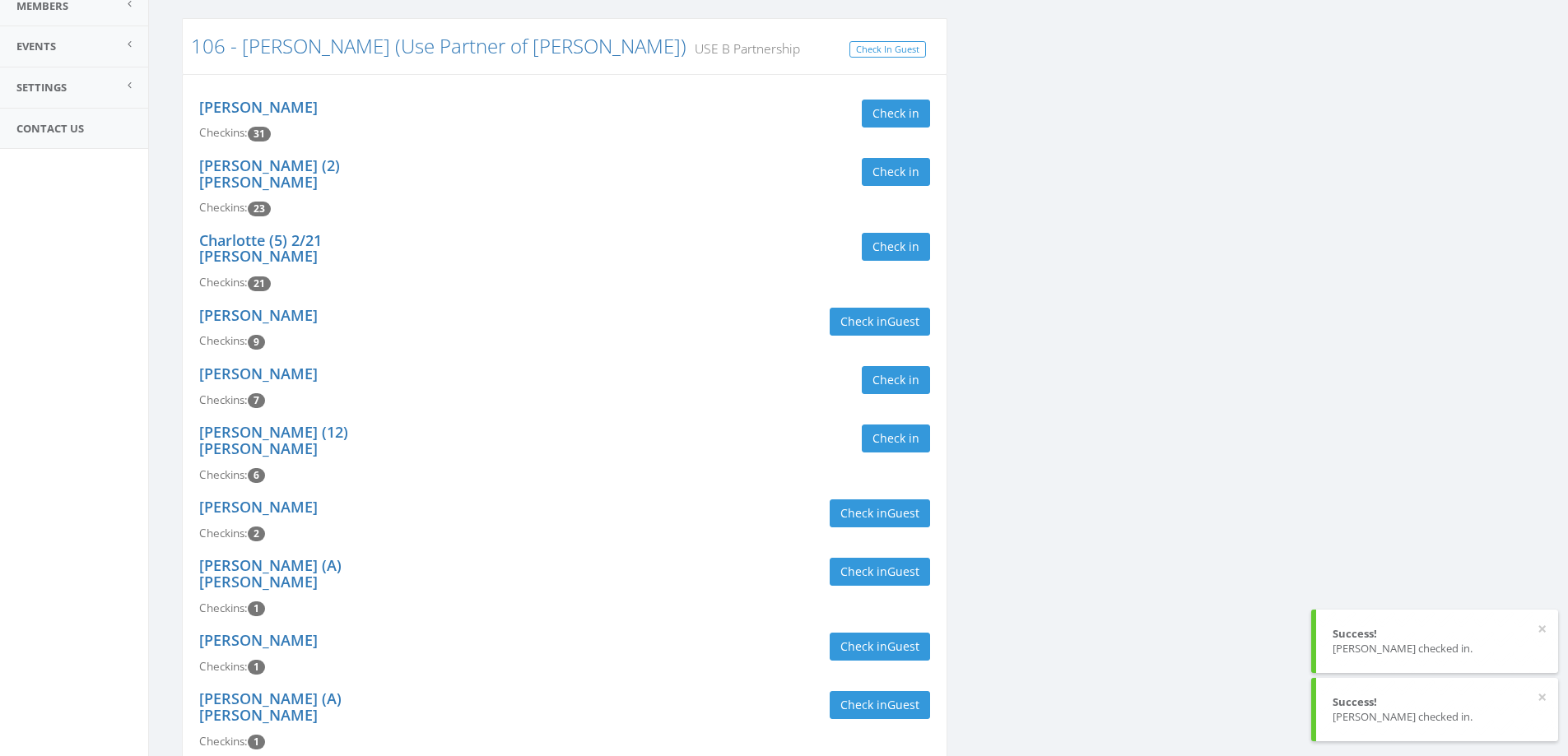
scroll to position [0, 0]
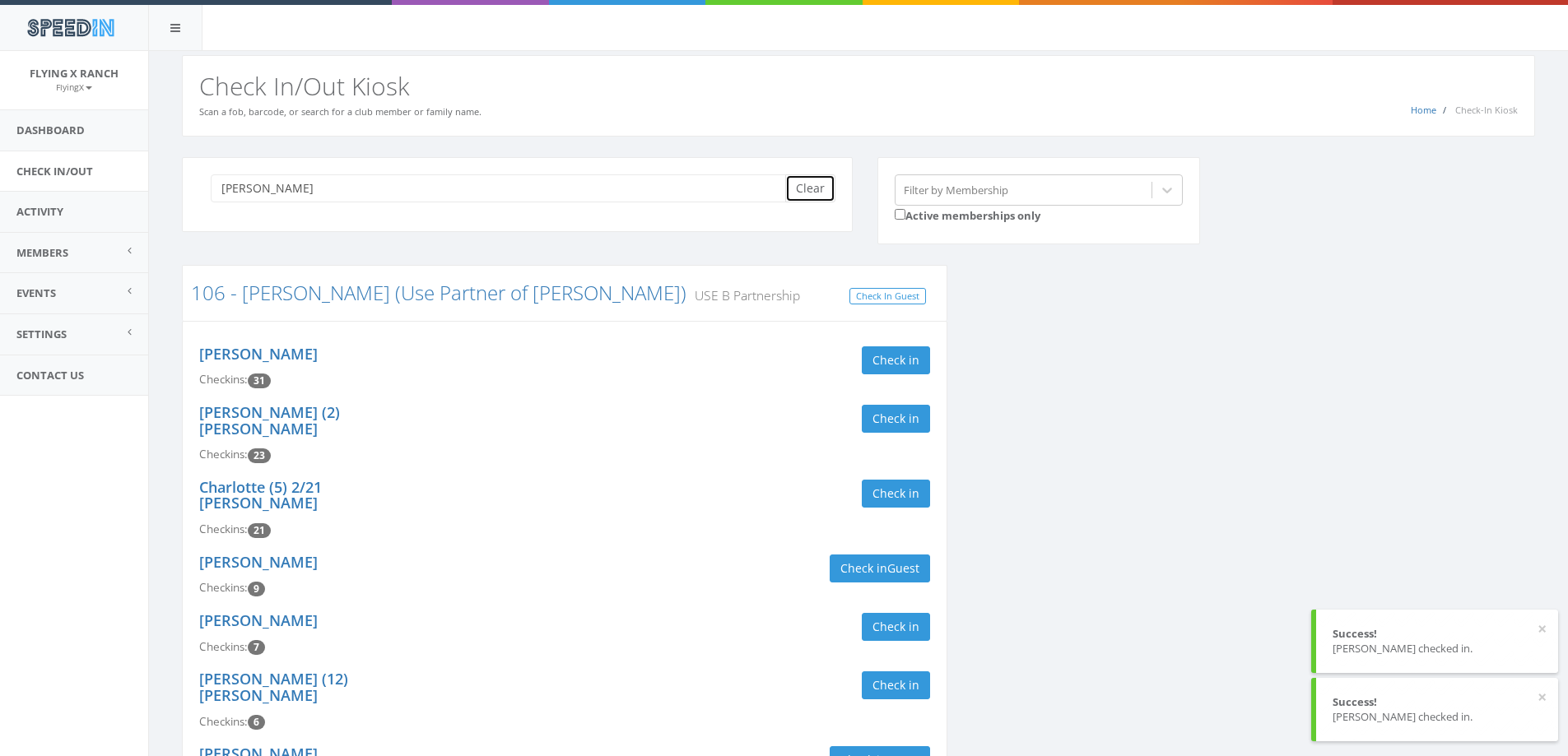
click at [815, 192] on button "Clear" at bounding box center [810, 188] width 50 height 28
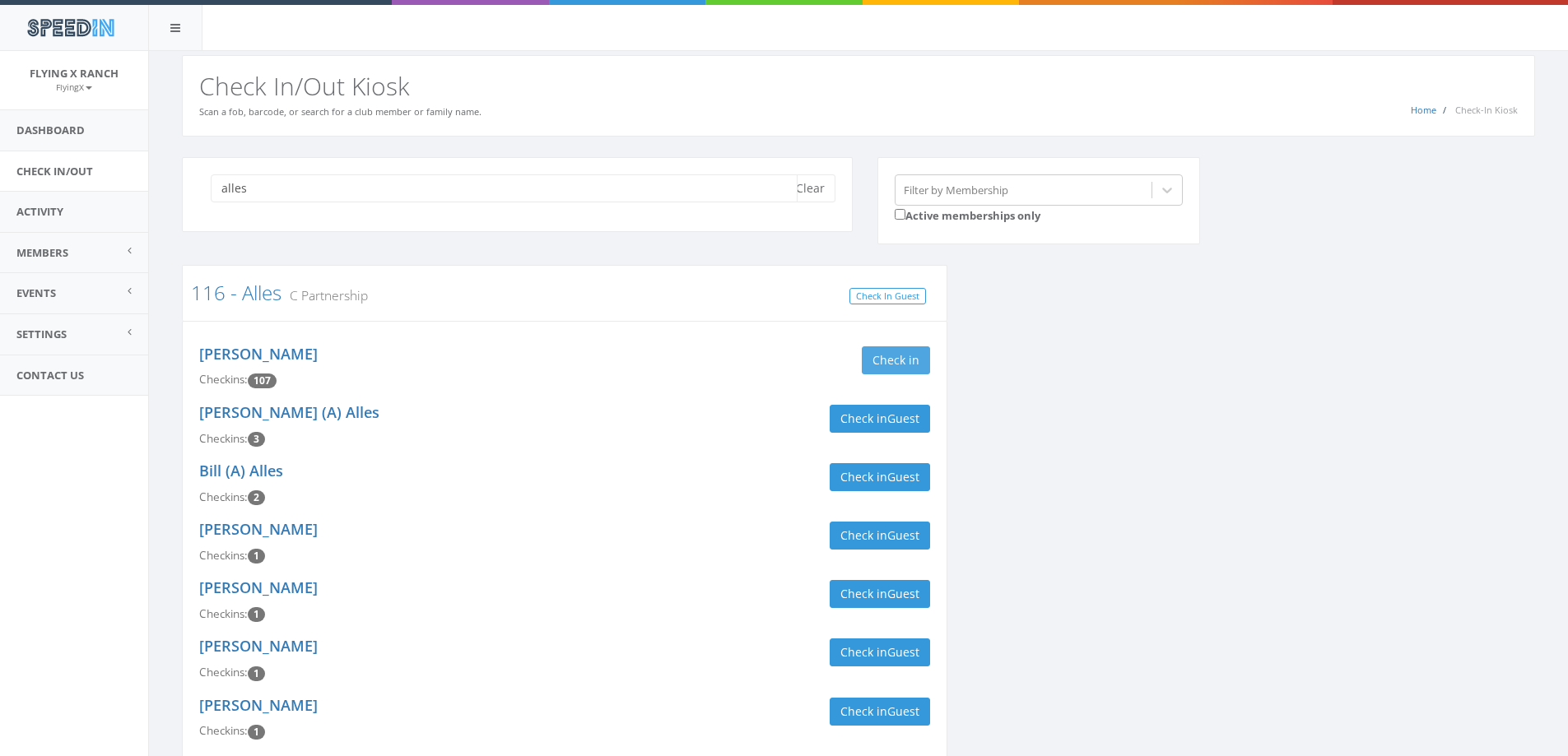
type input "alles"
click at [895, 358] on button "Check in" at bounding box center [896, 360] width 68 height 28
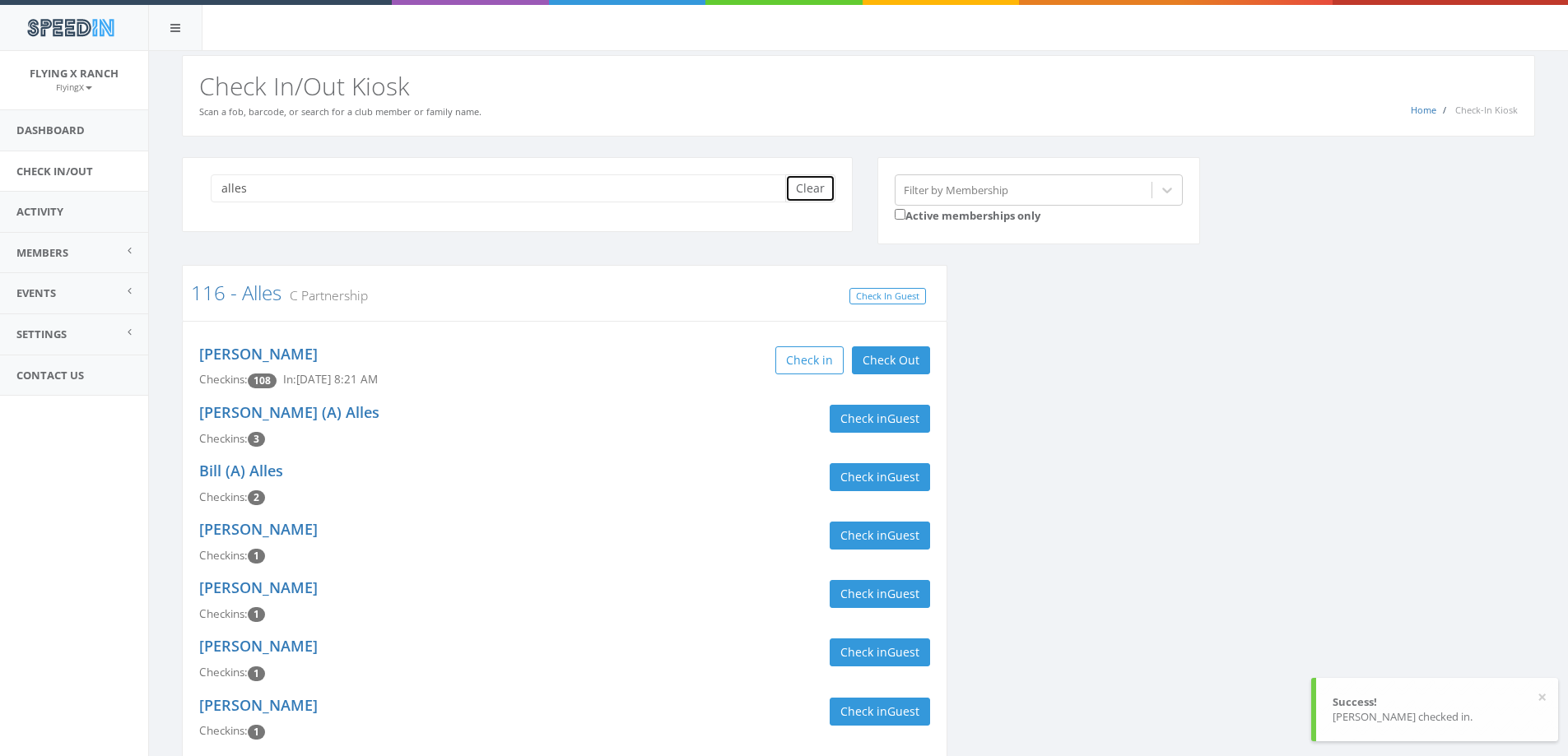
click at [817, 193] on button "Clear" at bounding box center [810, 188] width 50 height 28
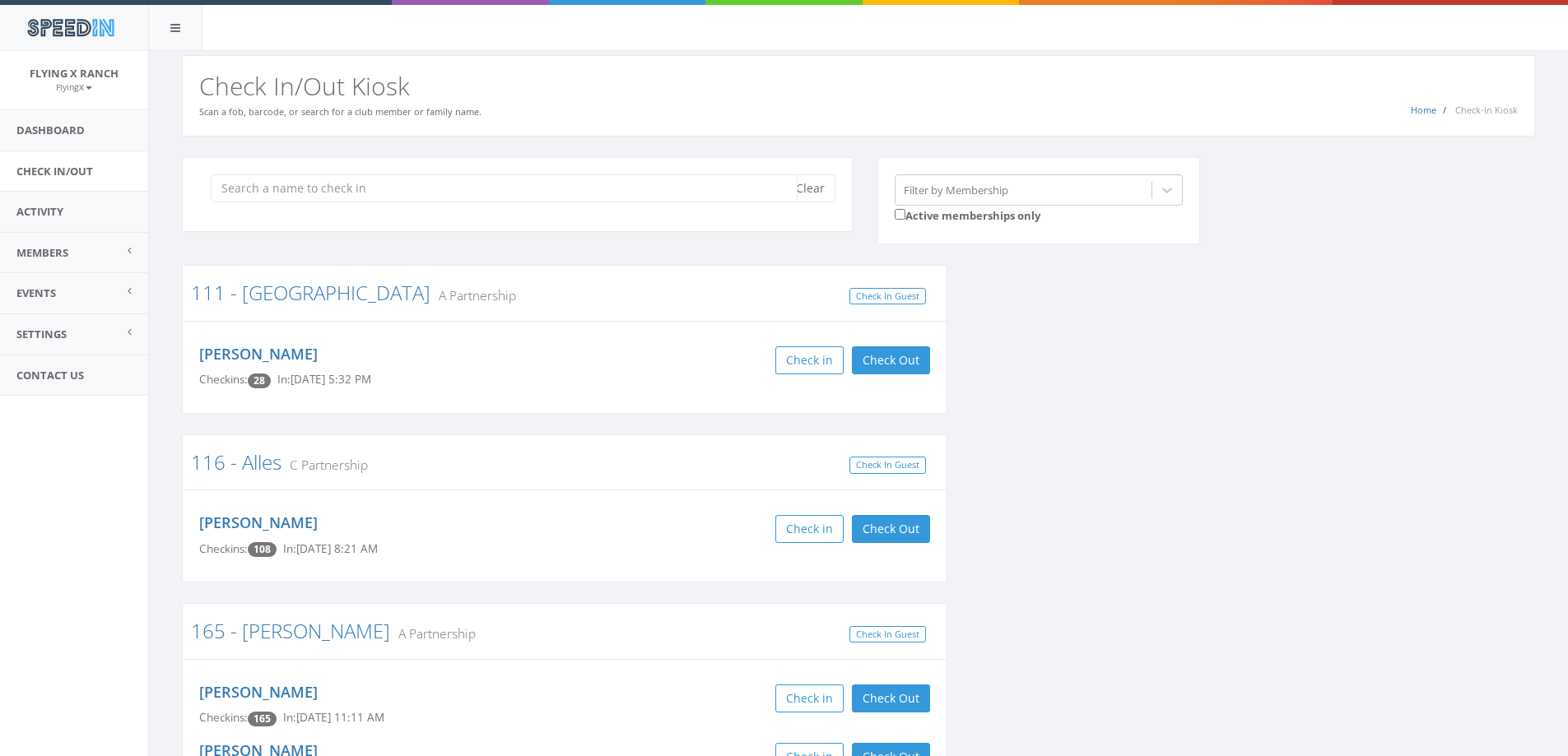
click at [237, 184] on input "search" at bounding box center [504, 188] width 587 height 28
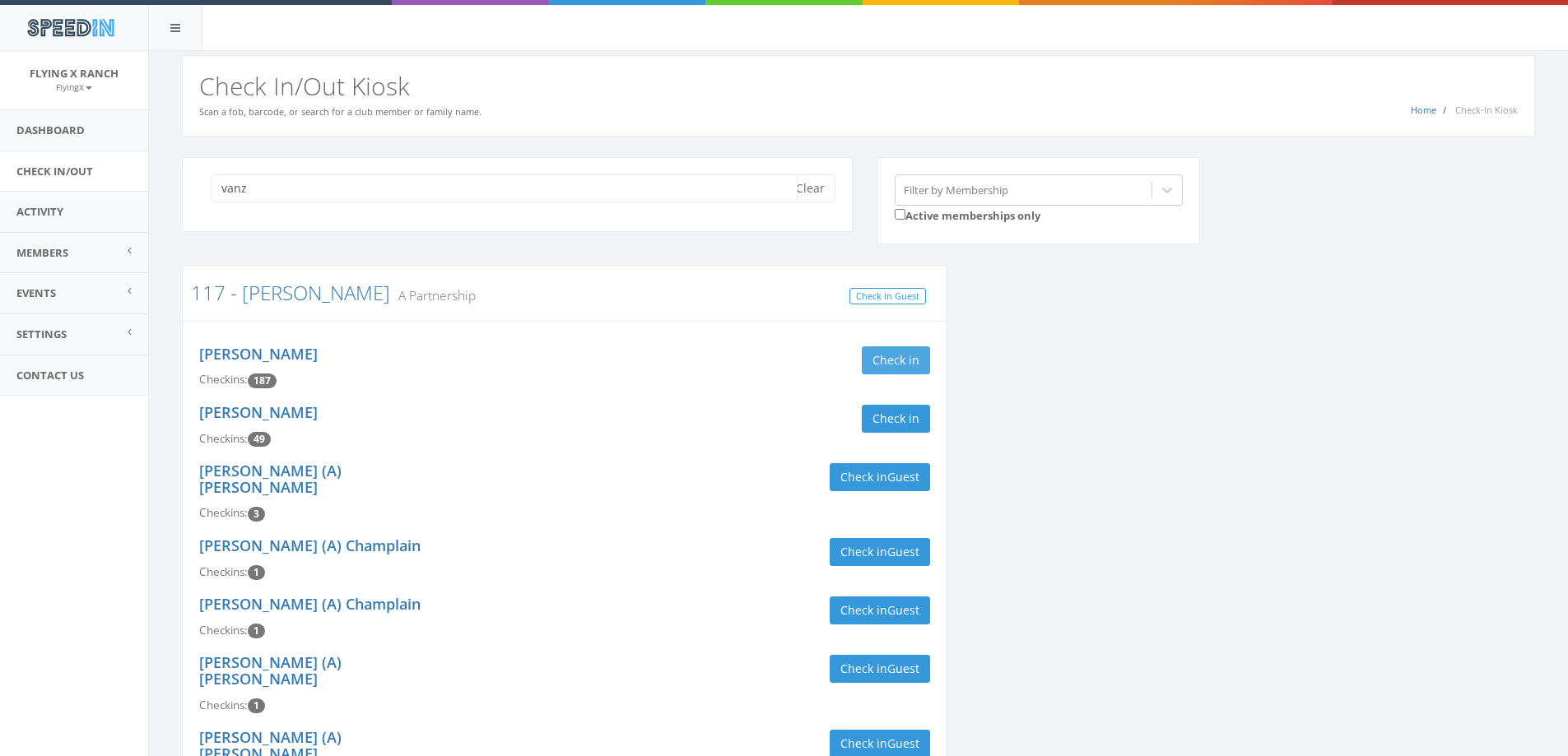
type input "vanz"
click at [900, 363] on button "Check in" at bounding box center [896, 360] width 68 height 28
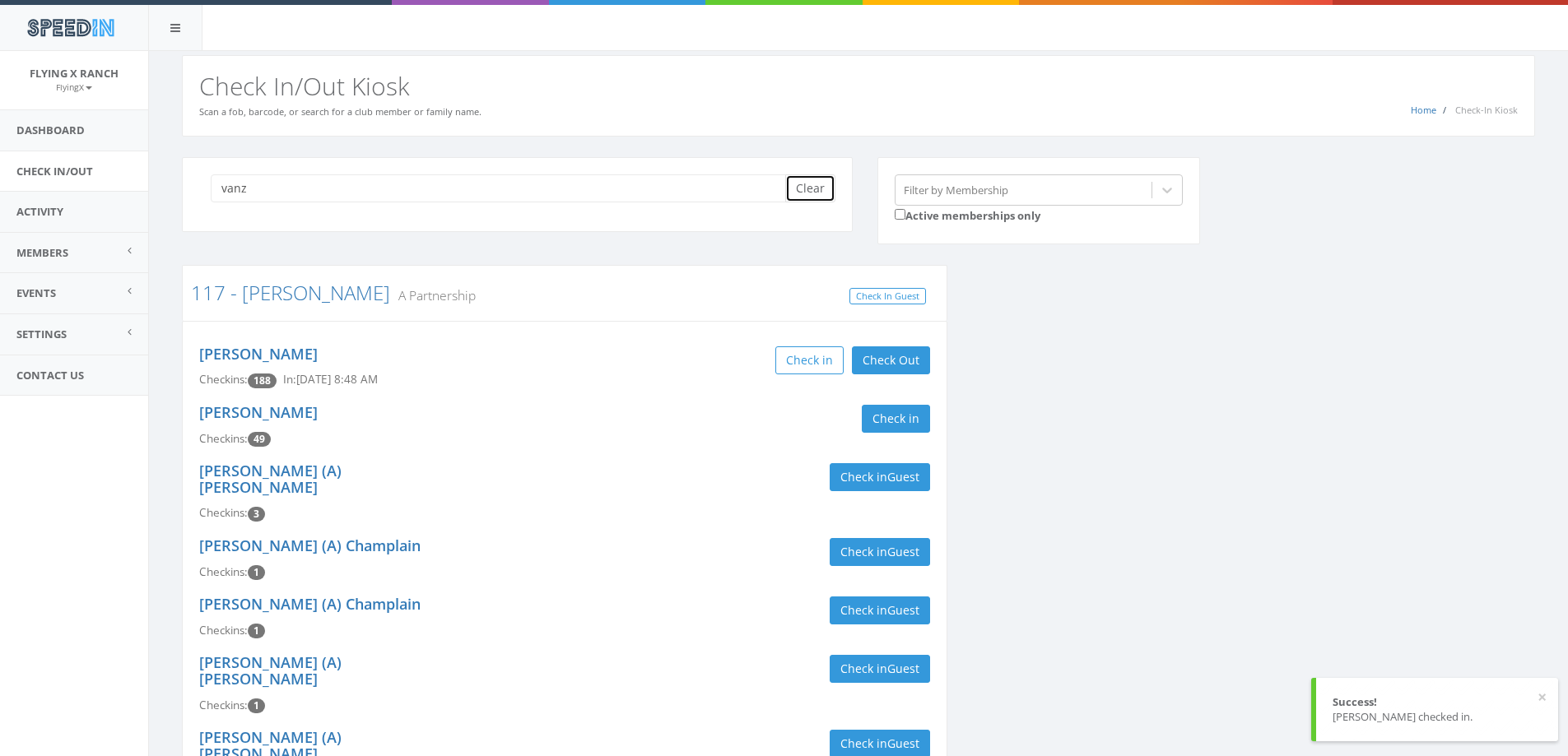
click at [824, 186] on button "Clear" at bounding box center [810, 188] width 50 height 28
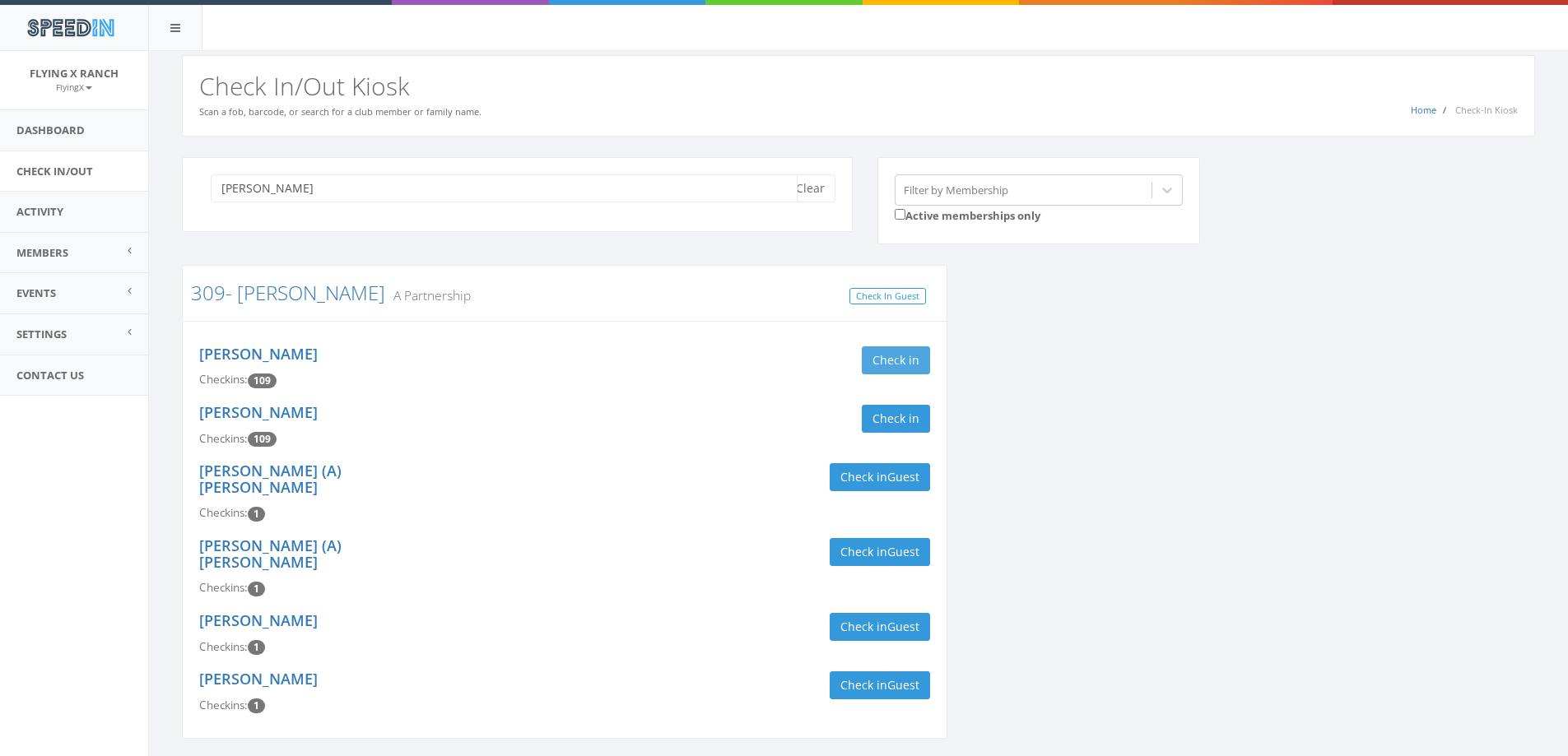
type input "[PERSON_NAME]"
click at [893, 369] on button "Check in" at bounding box center [896, 360] width 68 height 28
click at [893, 423] on button "Check in" at bounding box center [896, 419] width 68 height 28
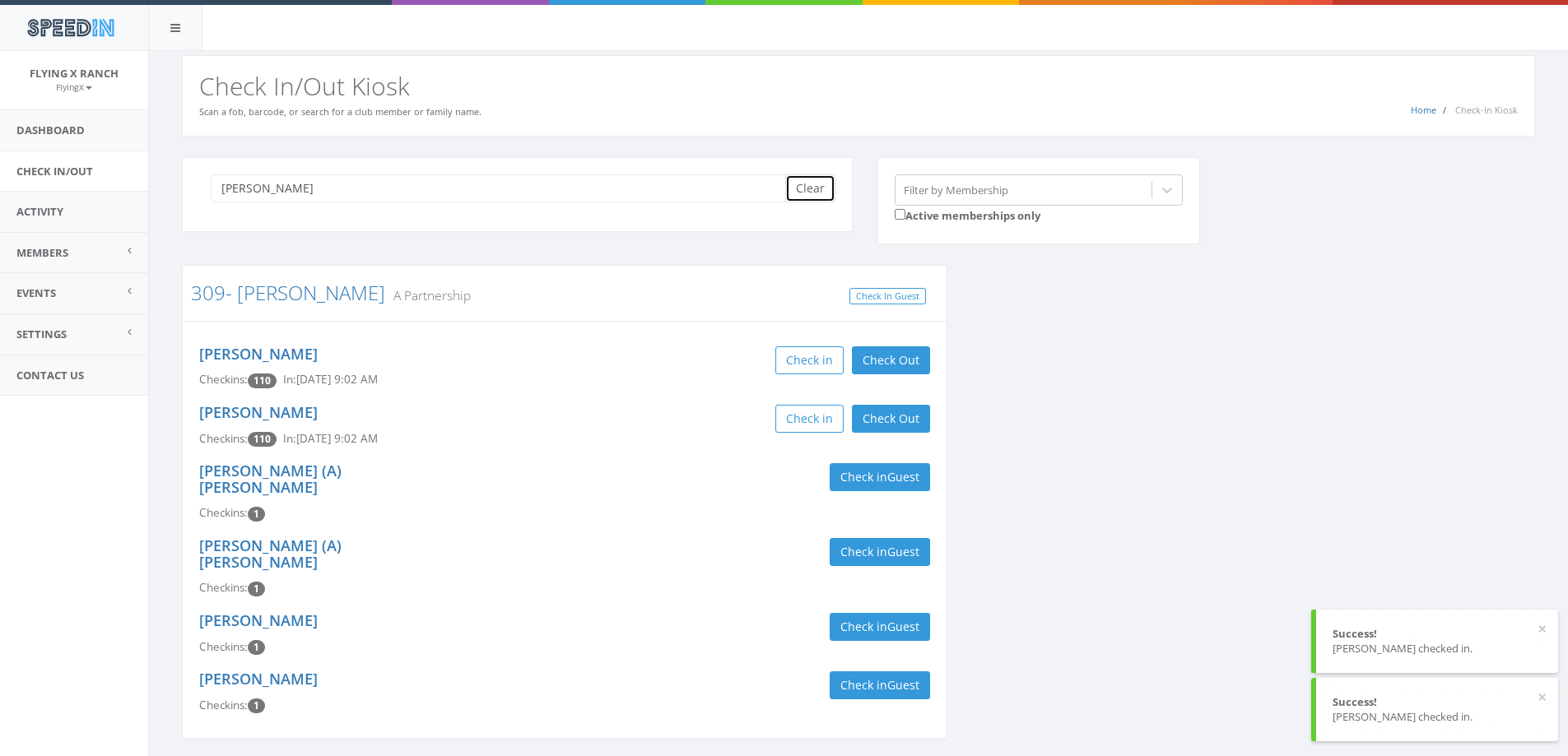
click at [820, 189] on button "Clear" at bounding box center [810, 188] width 50 height 28
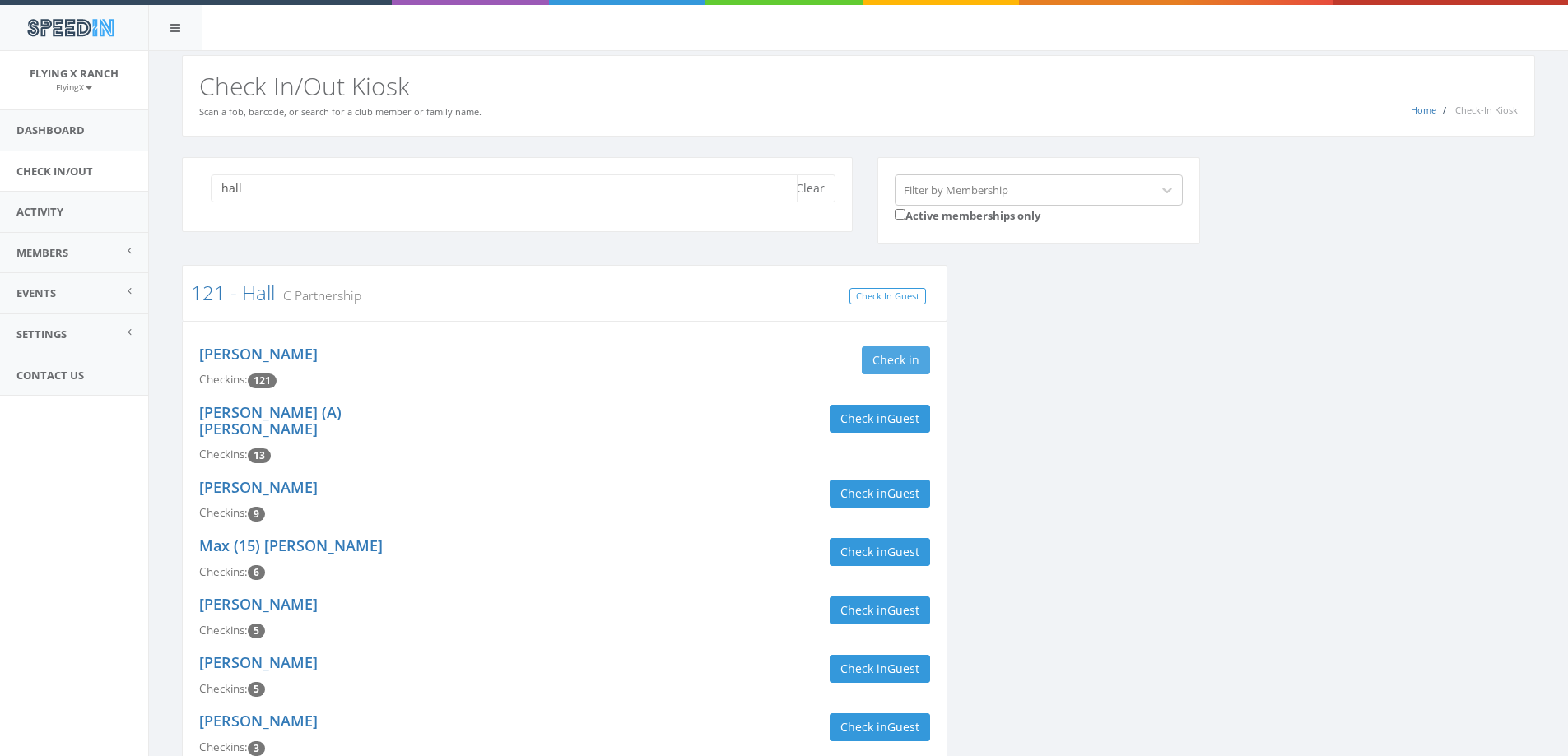
type input "hall"
click at [880, 355] on button "Check in" at bounding box center [896, 360] width 68 height 28
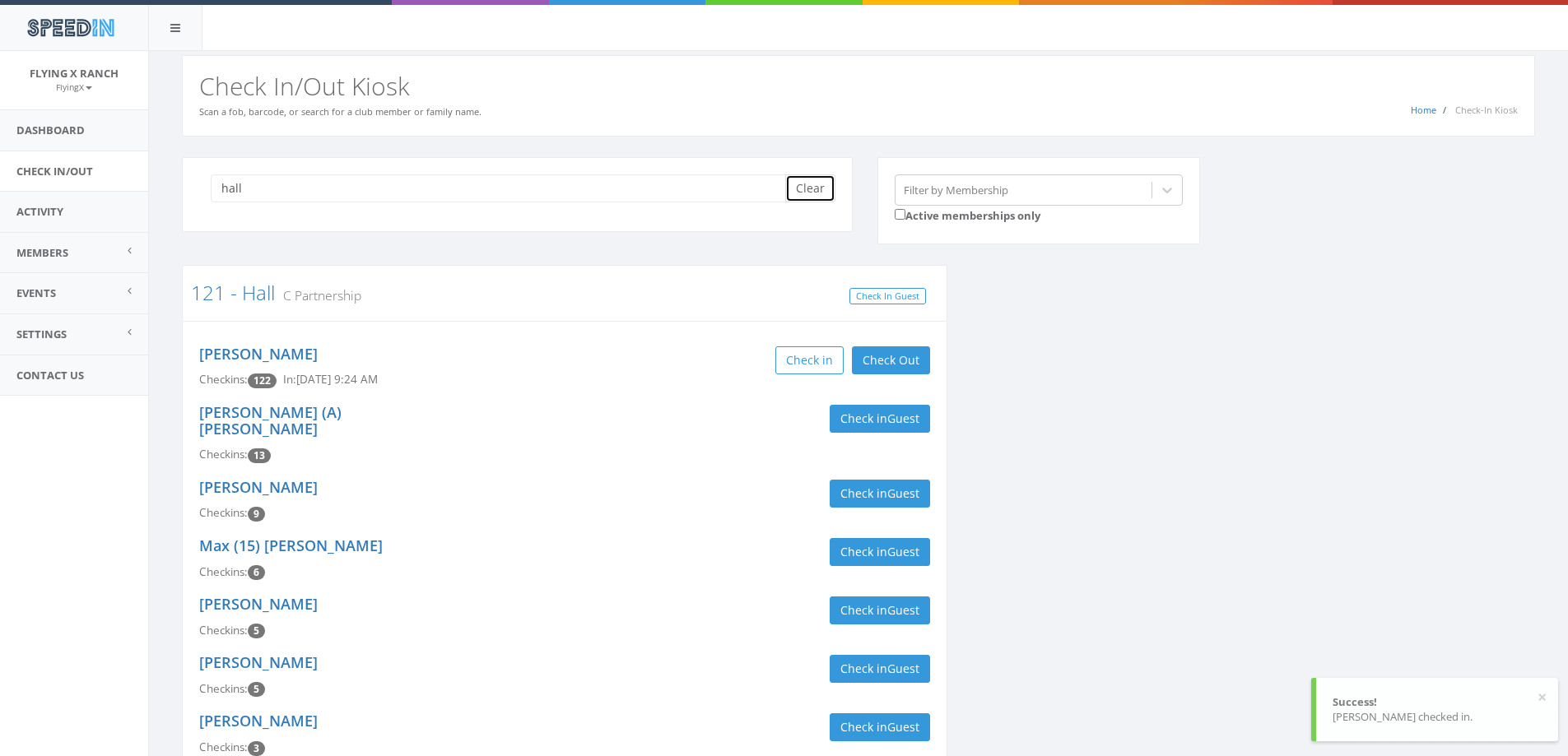
click at [813, 196] on button "Clear" at bounding box center [810, 188] width 50 height 28
